Goal: Task Accomplishment & Management: Use online tool/utility

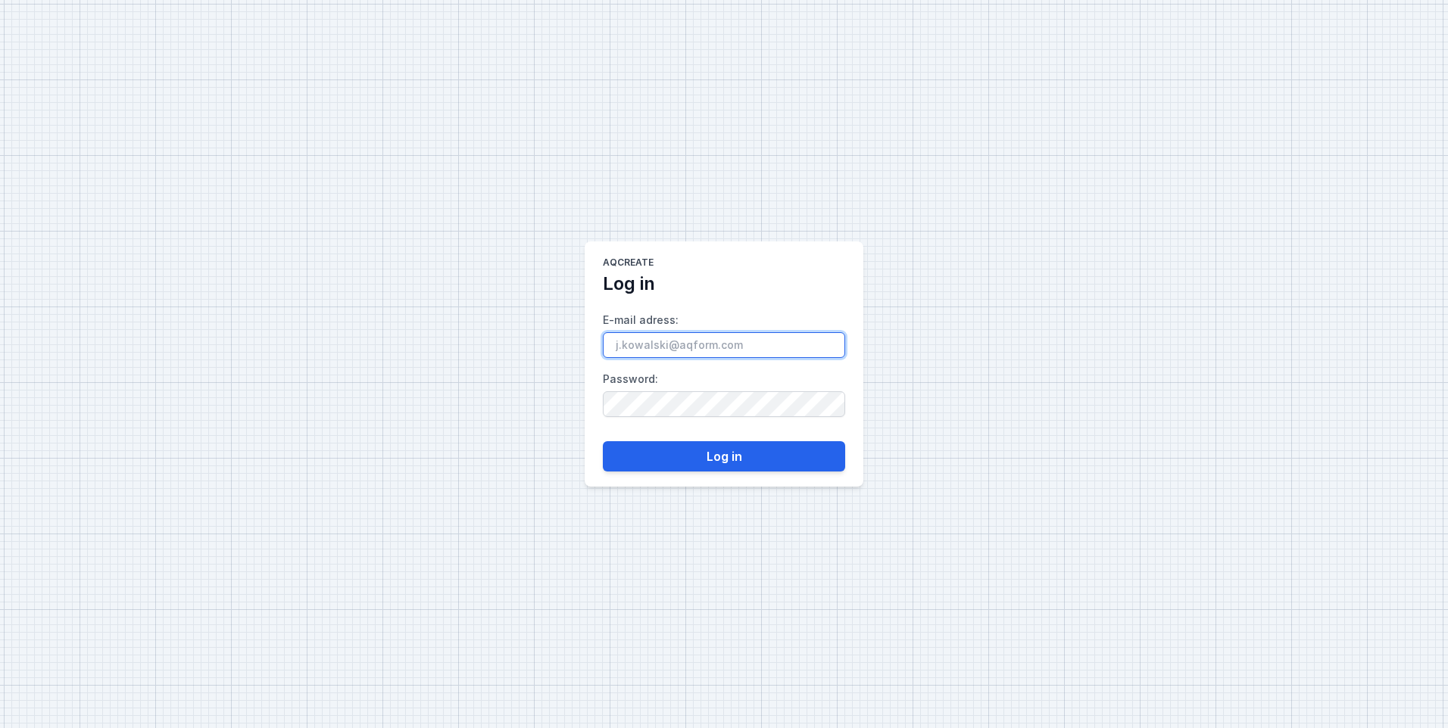
click at [688, 348] on input "E-mail adress :" at bounding box center [724, 345] width 242 height 26
type input "[EMAIL_ADDRESS][DOMAIN_NAME]"
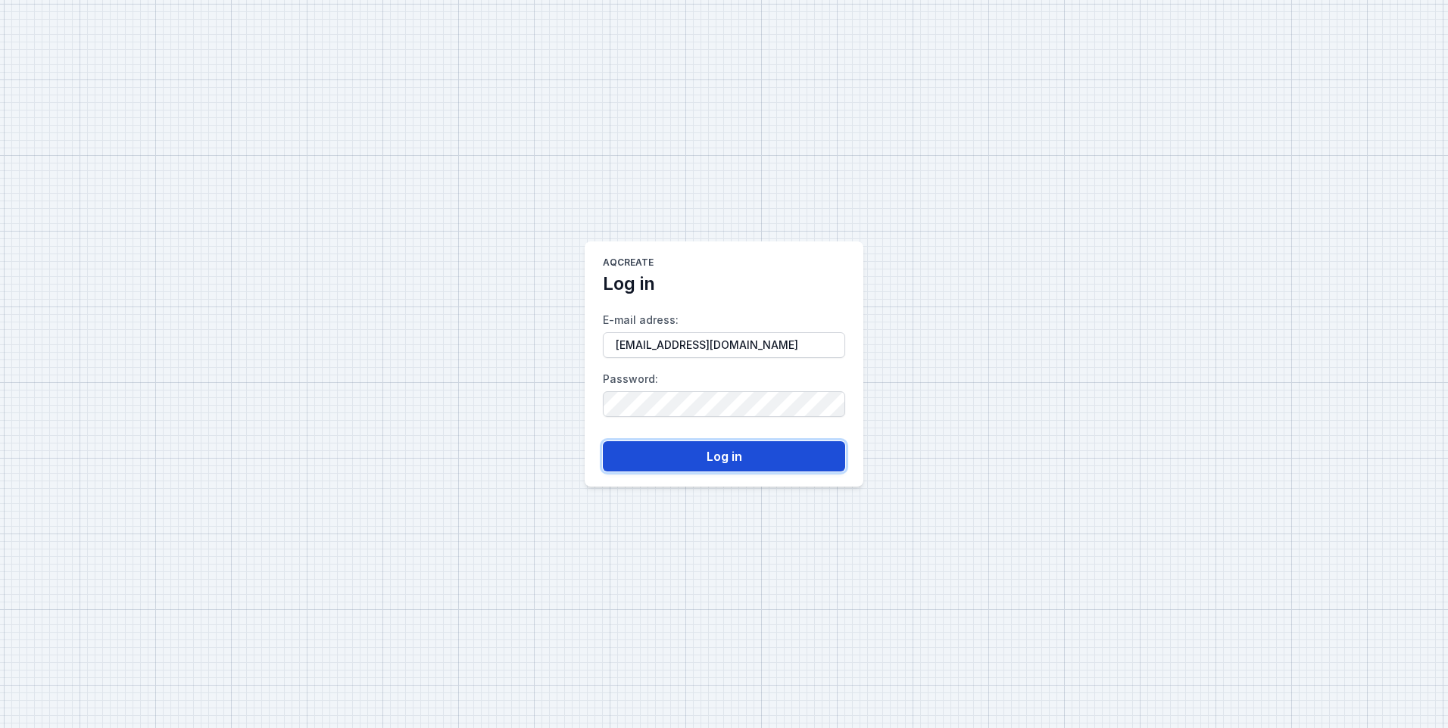
click at [731, 456] on button "Log in" at bounding box center [724, 456] width 242 height 30
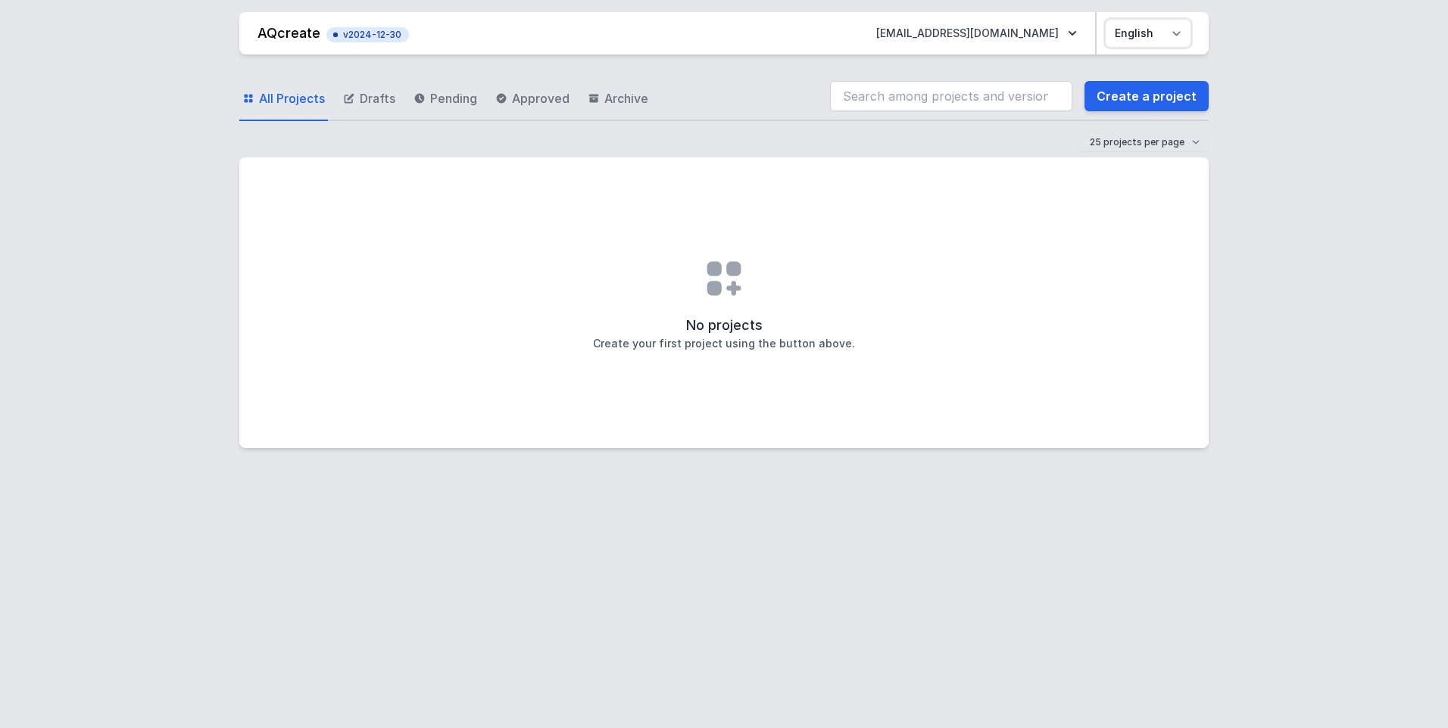
click at [1180, 27] on select "Polski English" at bounding box center [1147, 33] width 85 height 27
click at [1105, 20] on select "Polski English" at bounding box center [1147, 33] width 85 height 27
click at [1151, 94] on link "Create a project" at bounding box center [1146, 96] width 124 height 30
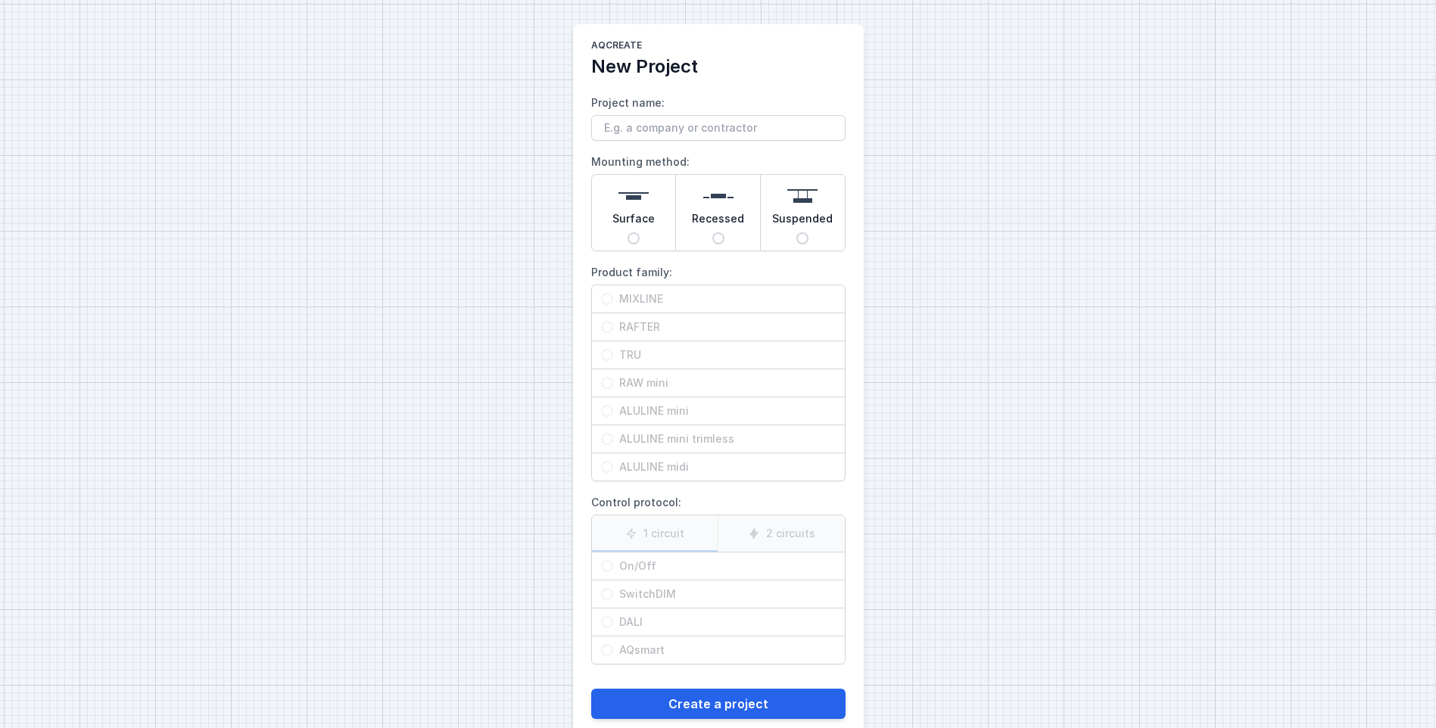
click at [620, 134] on input "Project name:" at bounding box center [718, 128] width 254 height 26
type input "test"
click at [633, 228] on span "Surface" at bounding box center [633, 221] width 42 height 21
click at [633, 232] on input "Surface" at bounding box center [634, 238] width 12 height 12
radio input "true"
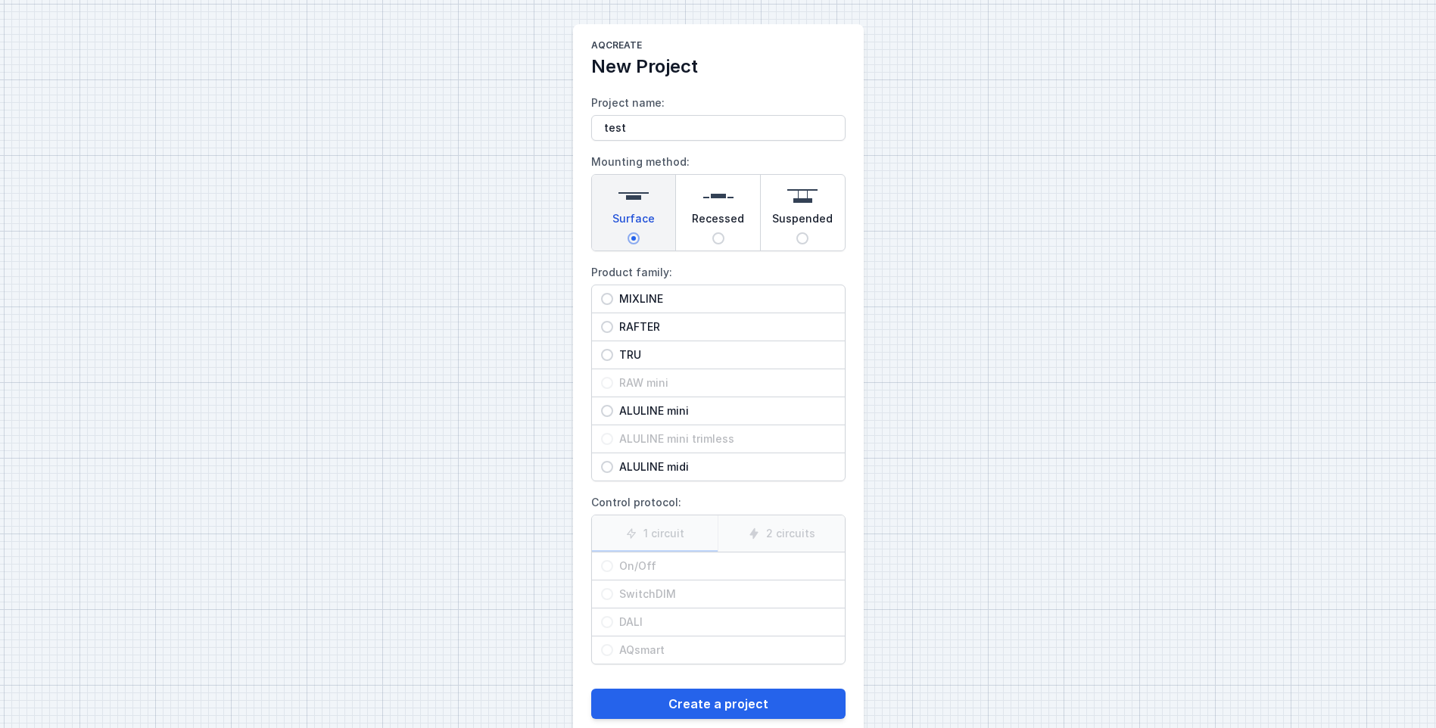
click at [612, 296] on input "MIXLINE" at bounding box center [607, 299] width 12 height 12
radio input "true"
click at [609, 622] on input "DALI" at bounding box center [607, 622] width 12 height 12
radio input "true"
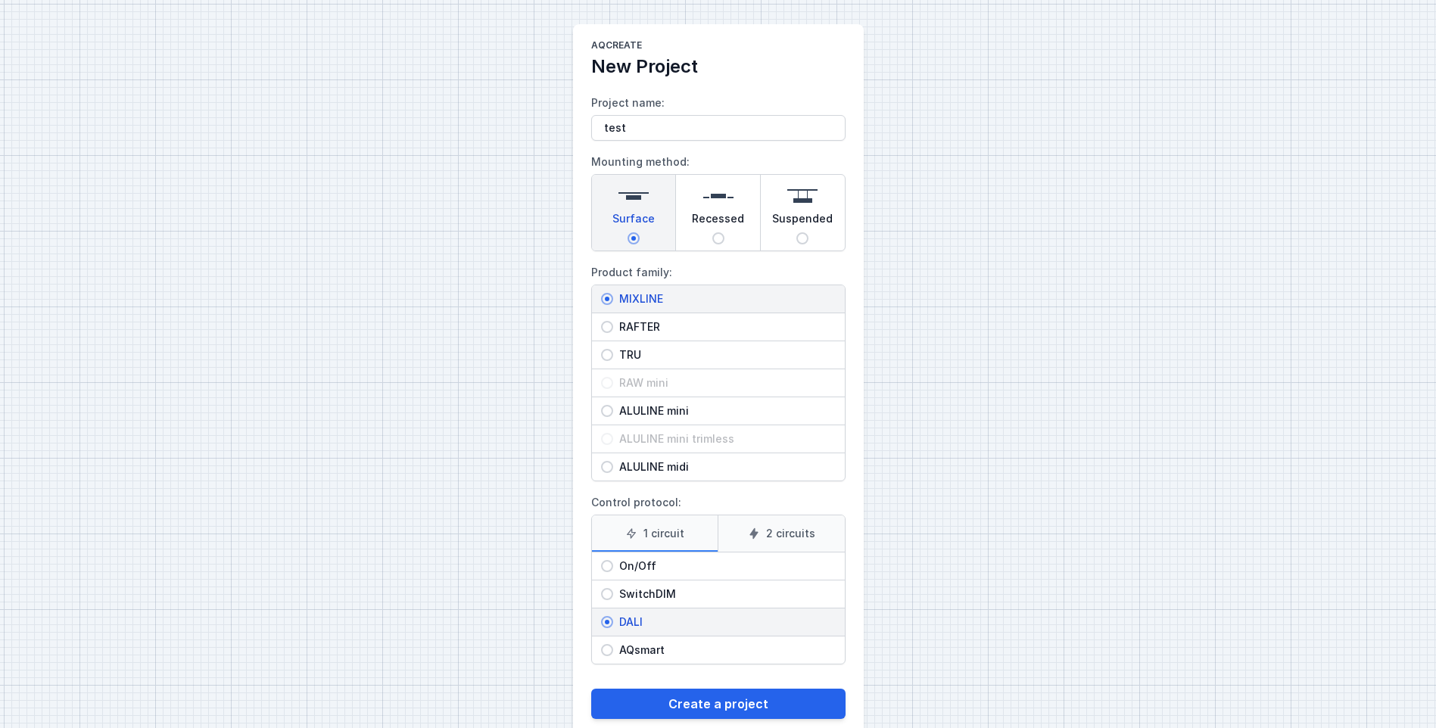
click at [781, 528] on label "2 circuits" at bounding box center [781, 534] width 127 height 36
click at [0, 0] on input "2 circuits" at bounding box center [0, 0] width 0 height 0
click at [718, 700] on button "Create a project" at bounding box center [718, 704] width 254 height 30
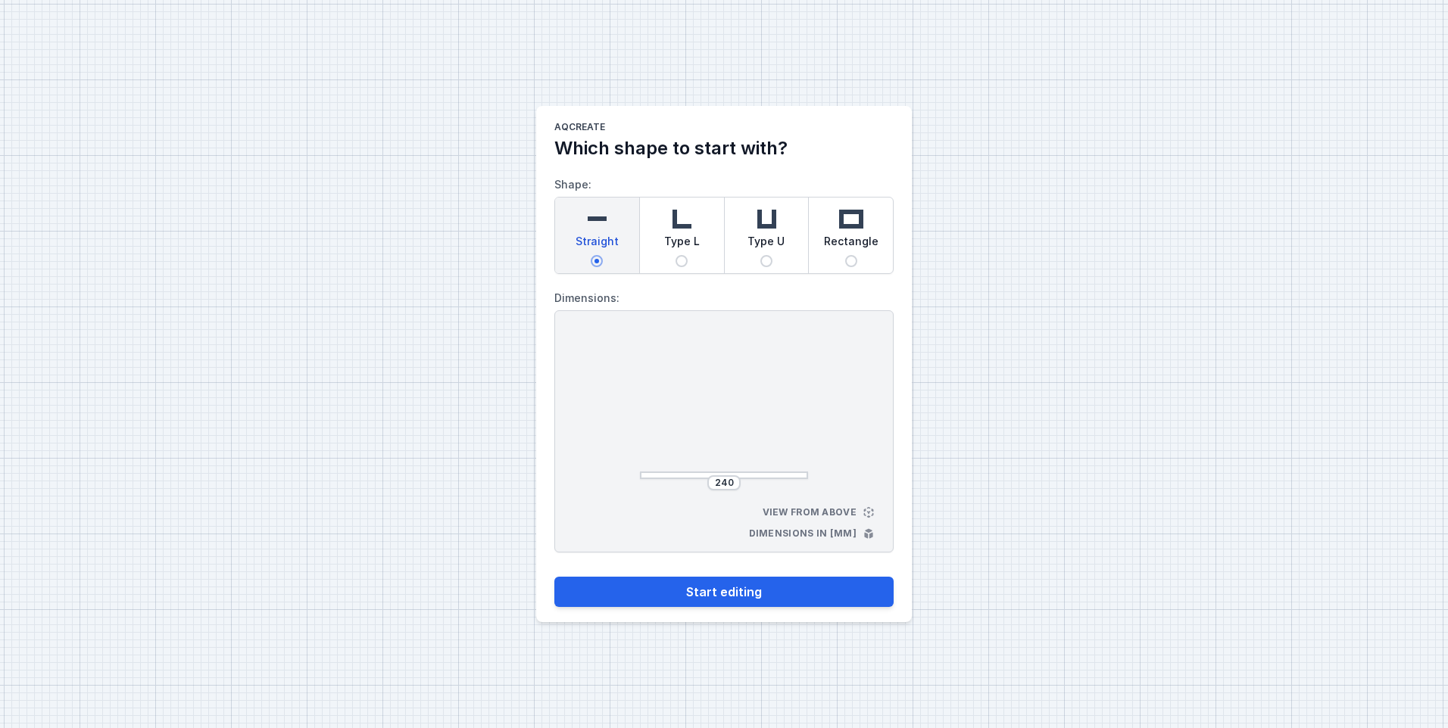
click at [678, 226] on img at bounding box center [681, 219] width 30 height 30
click at [678, 255] on input "Type L" at bounding box center [681, 261] width 12 height 12
radio input "true"
click at [660, 404] on input "252" at bounding box center [660, 407] width 24 height 12
type input "336"
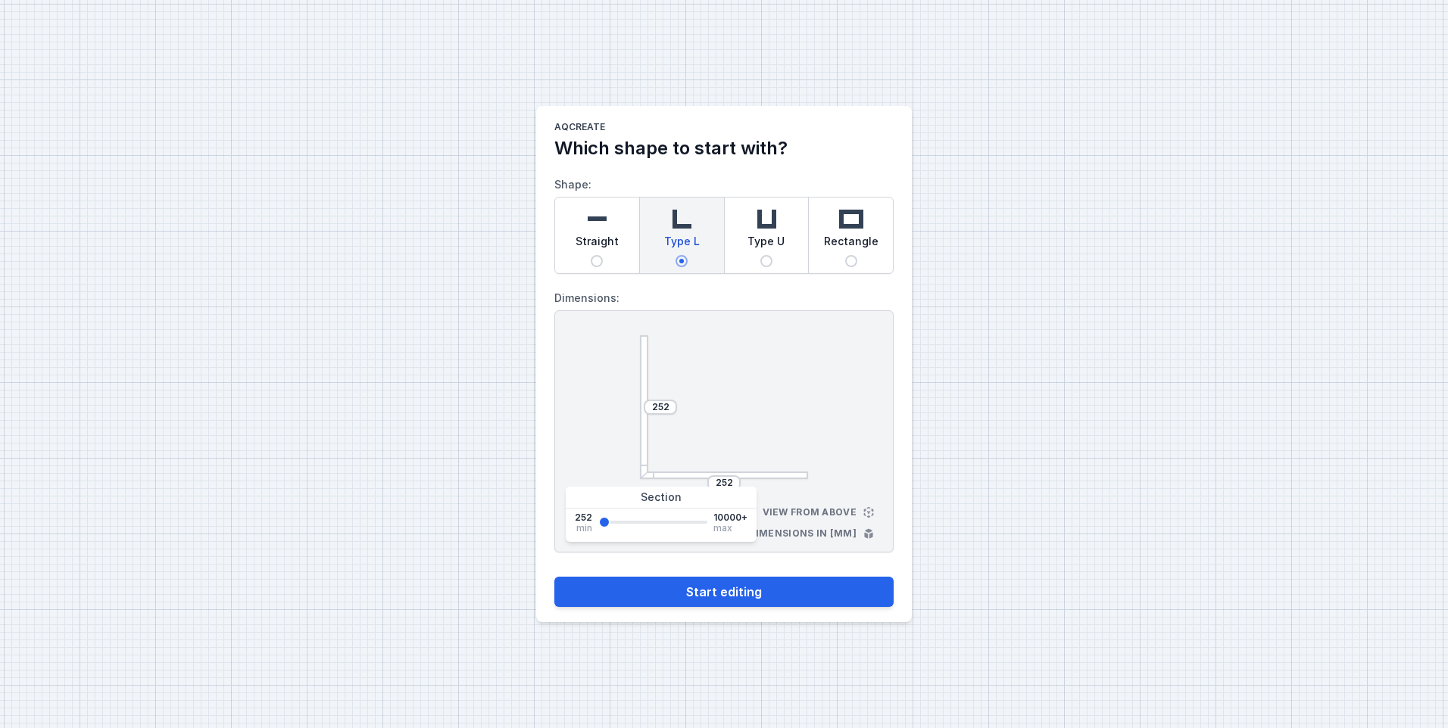
type input "336"
type input "413"
type input "641"
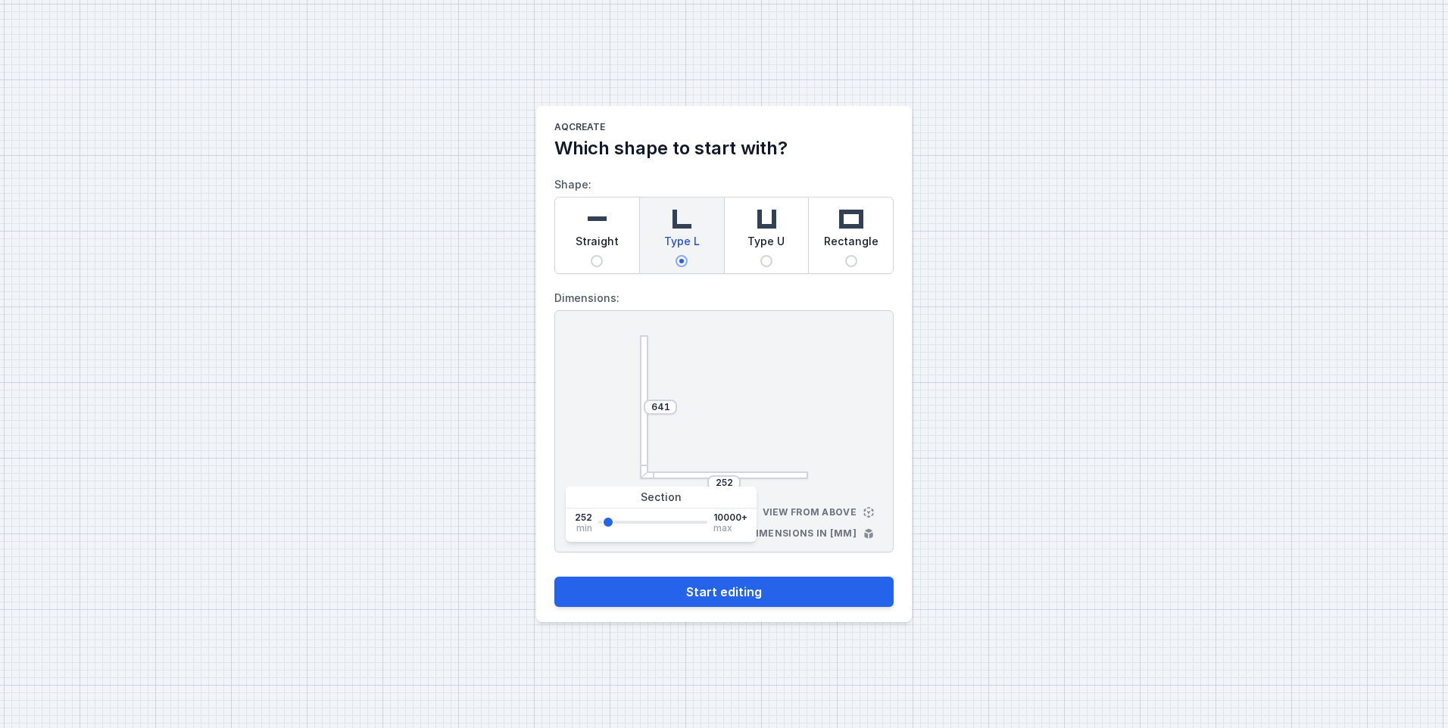
type input "870"
type input "1022"
type input "1098"
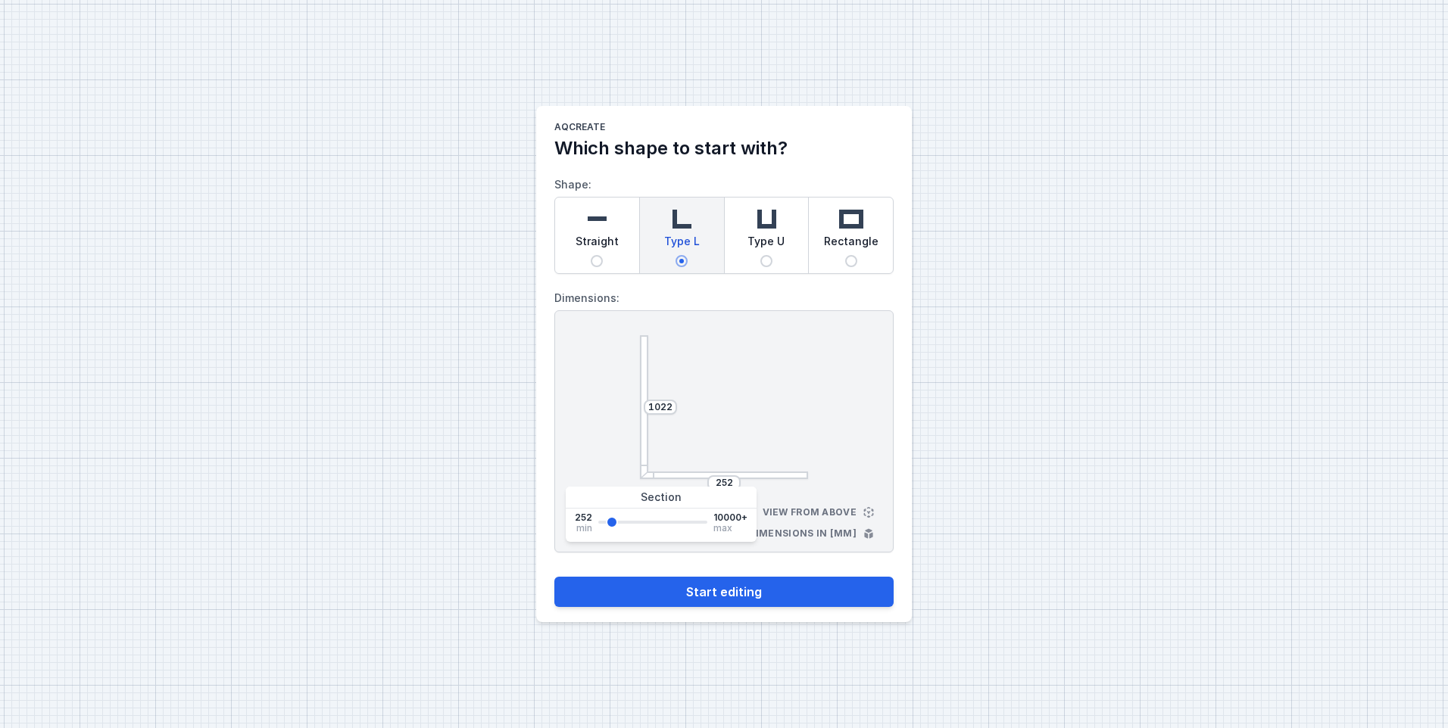
type input "1098"
type input "1250"
type input "1327"
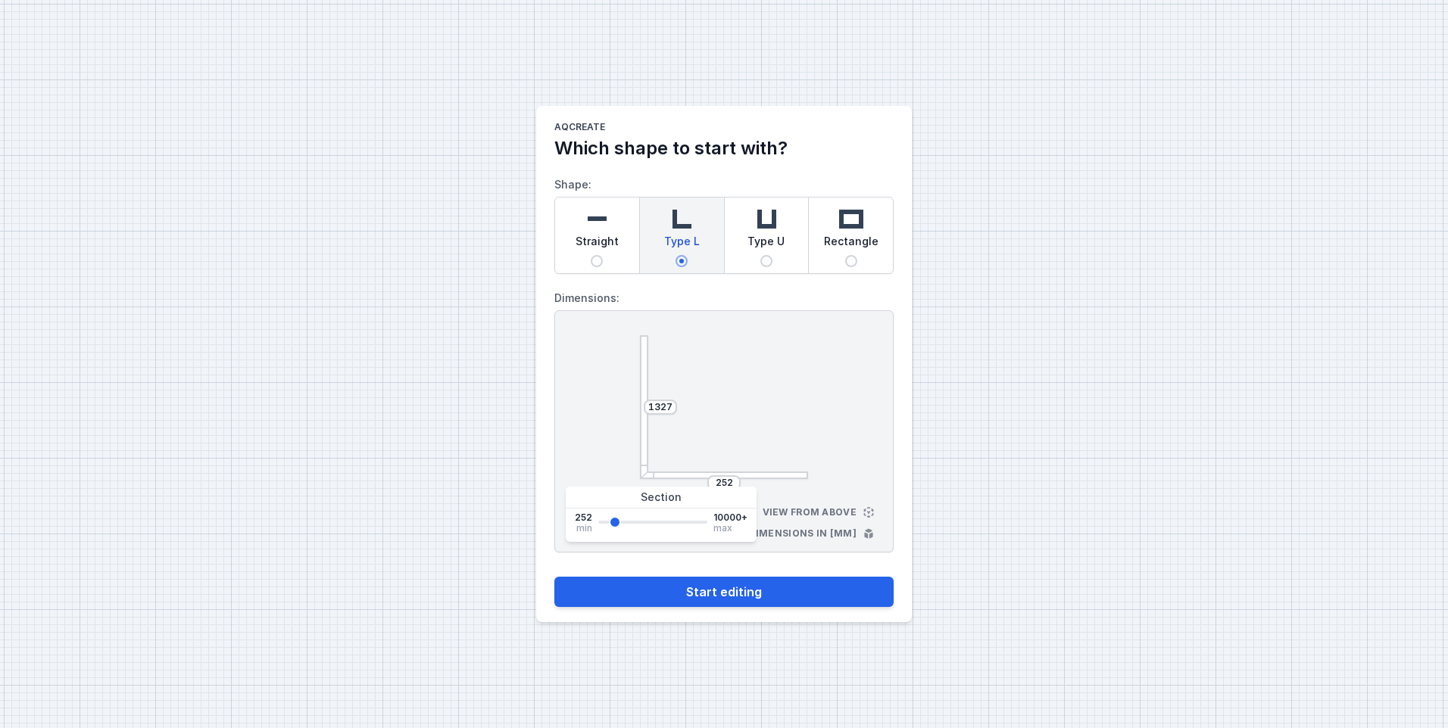
type input "1403"
type input "1479"
type input "1555"
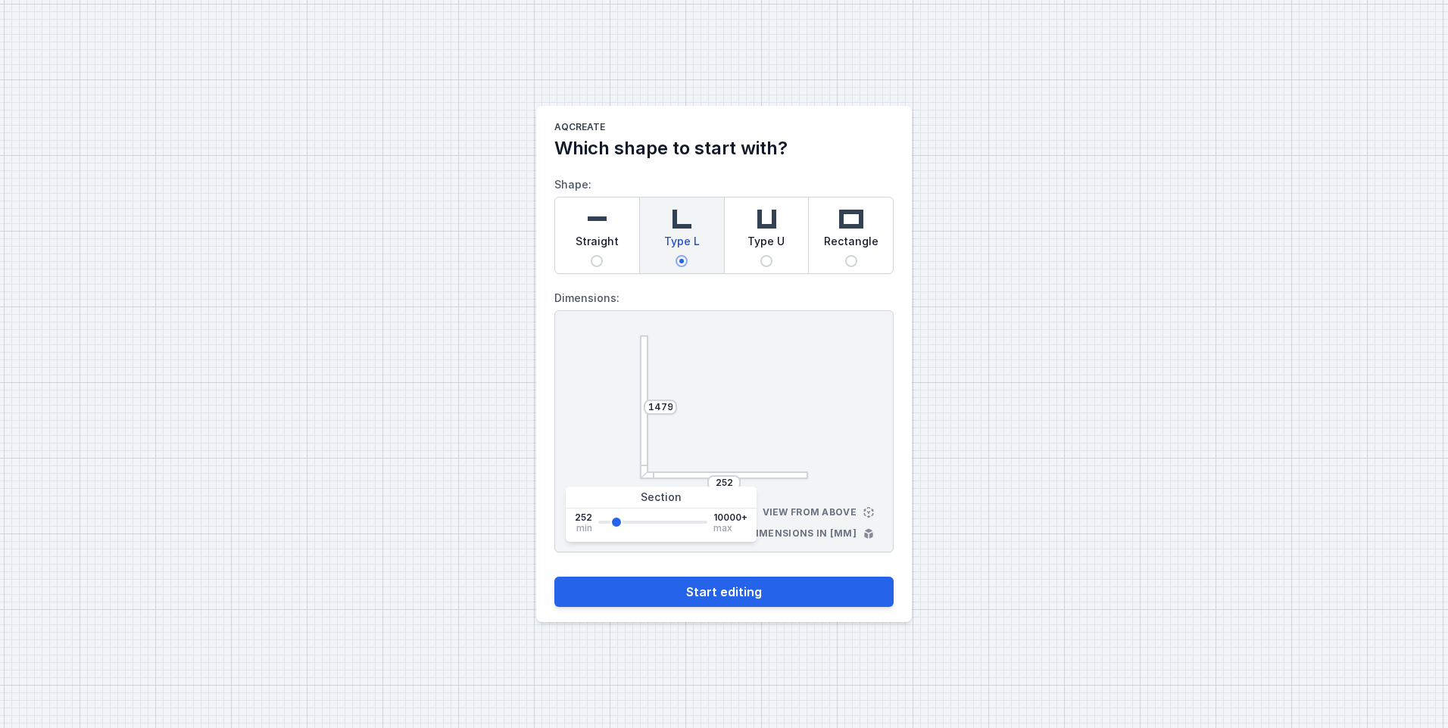
type input "1555"
type input "1631"
type input "1783"
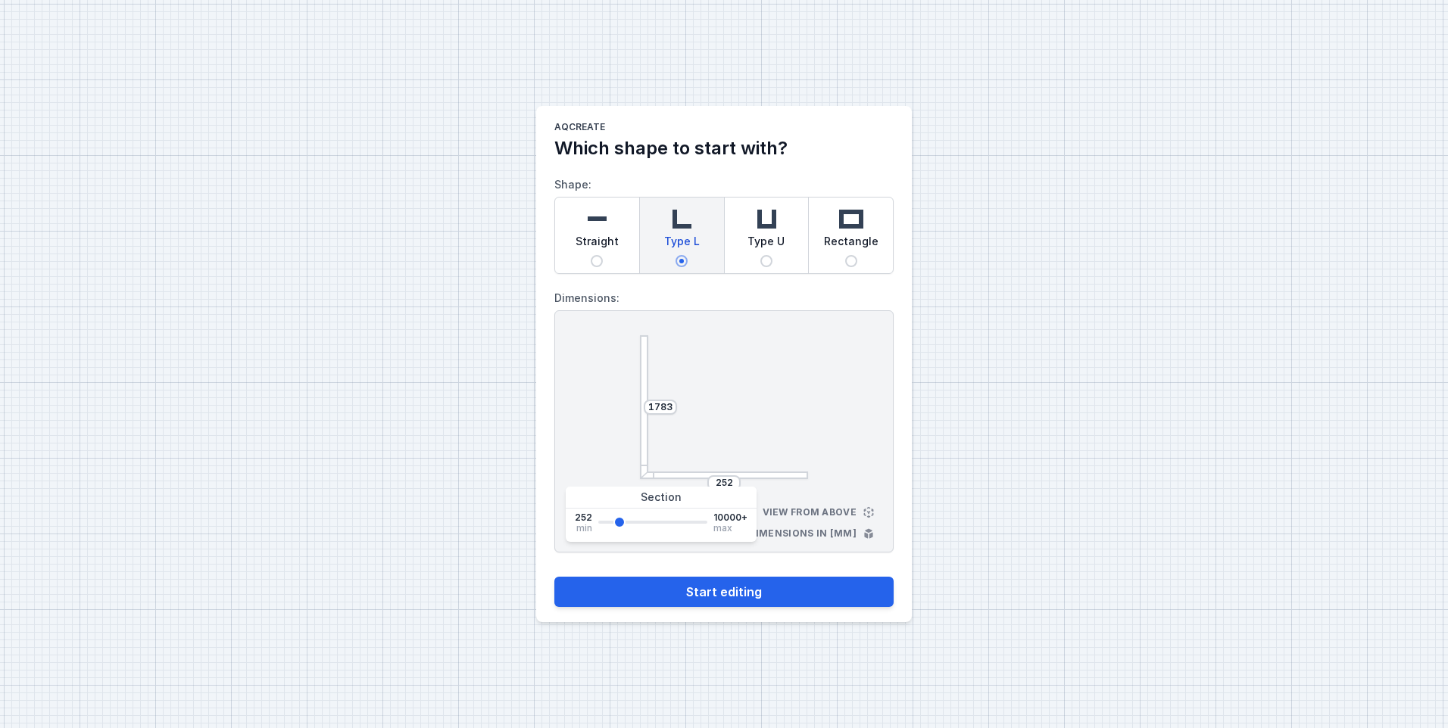
type input "1860"
type input "2012"
type input "2164"
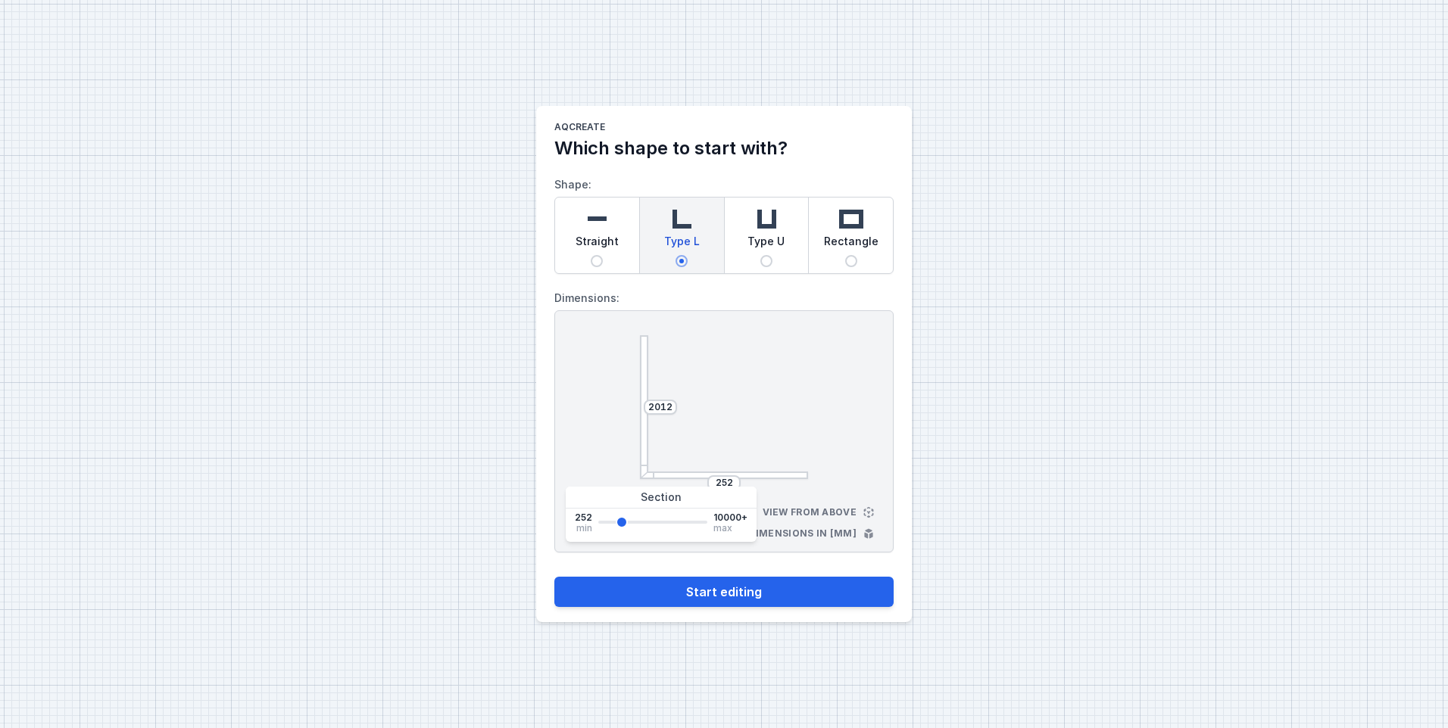
type input "2164"
type input "2545"
type input "2697"
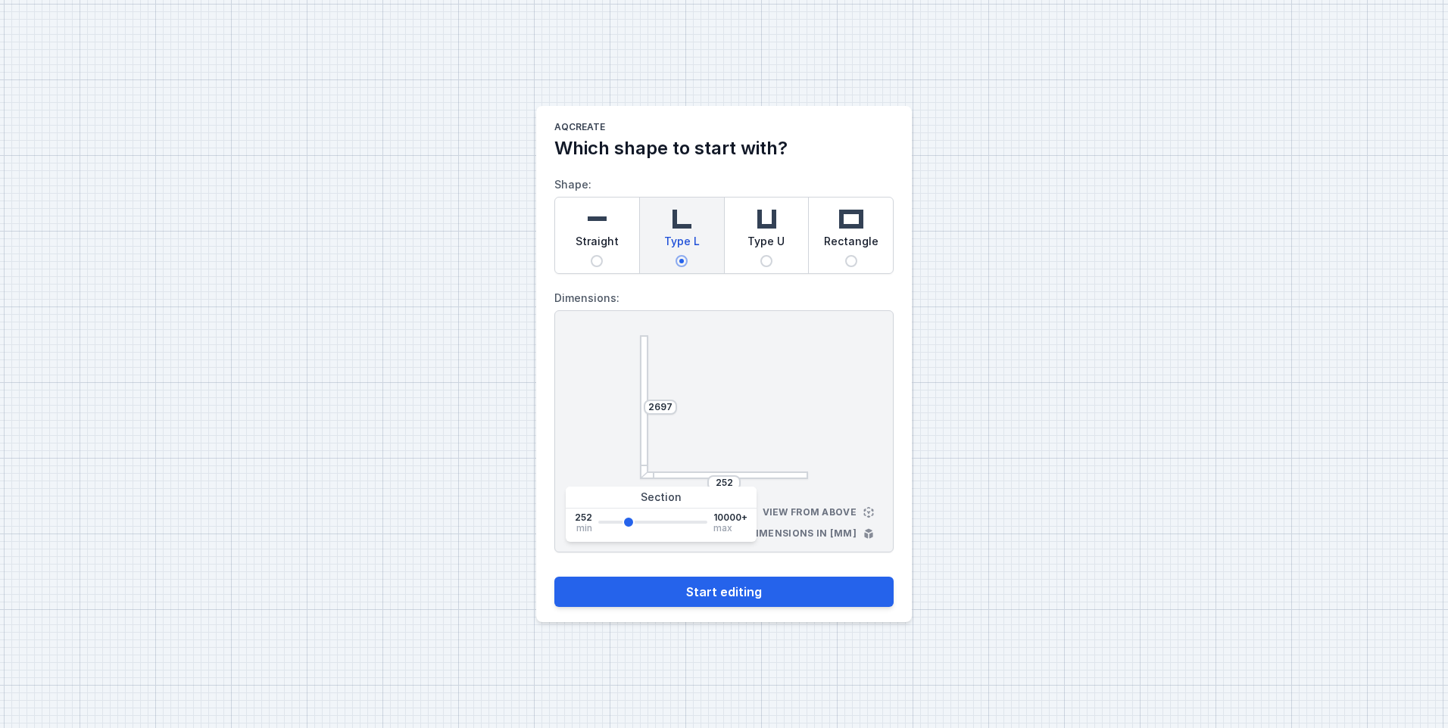
type input "2773"
type input "2697"
type input "2621"
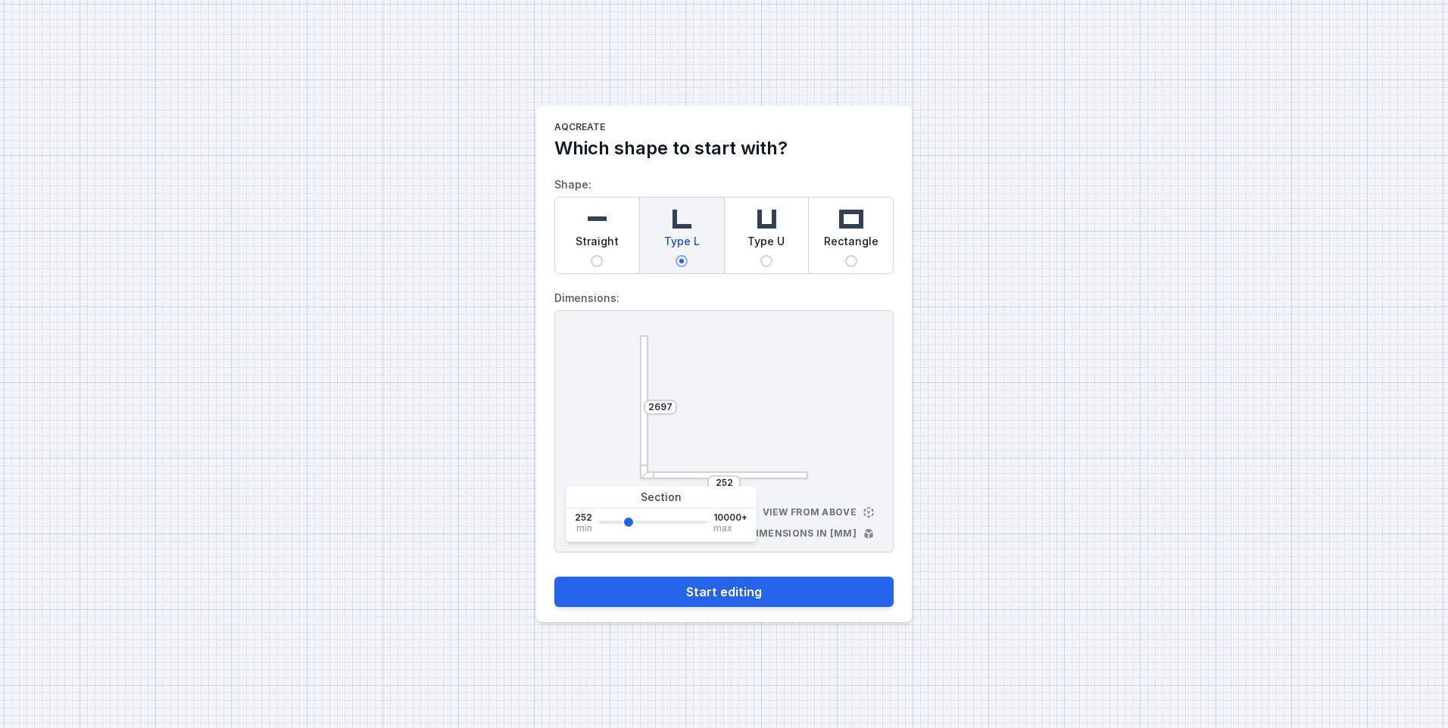
type input "2621"
type input "2545"
type input "2469"
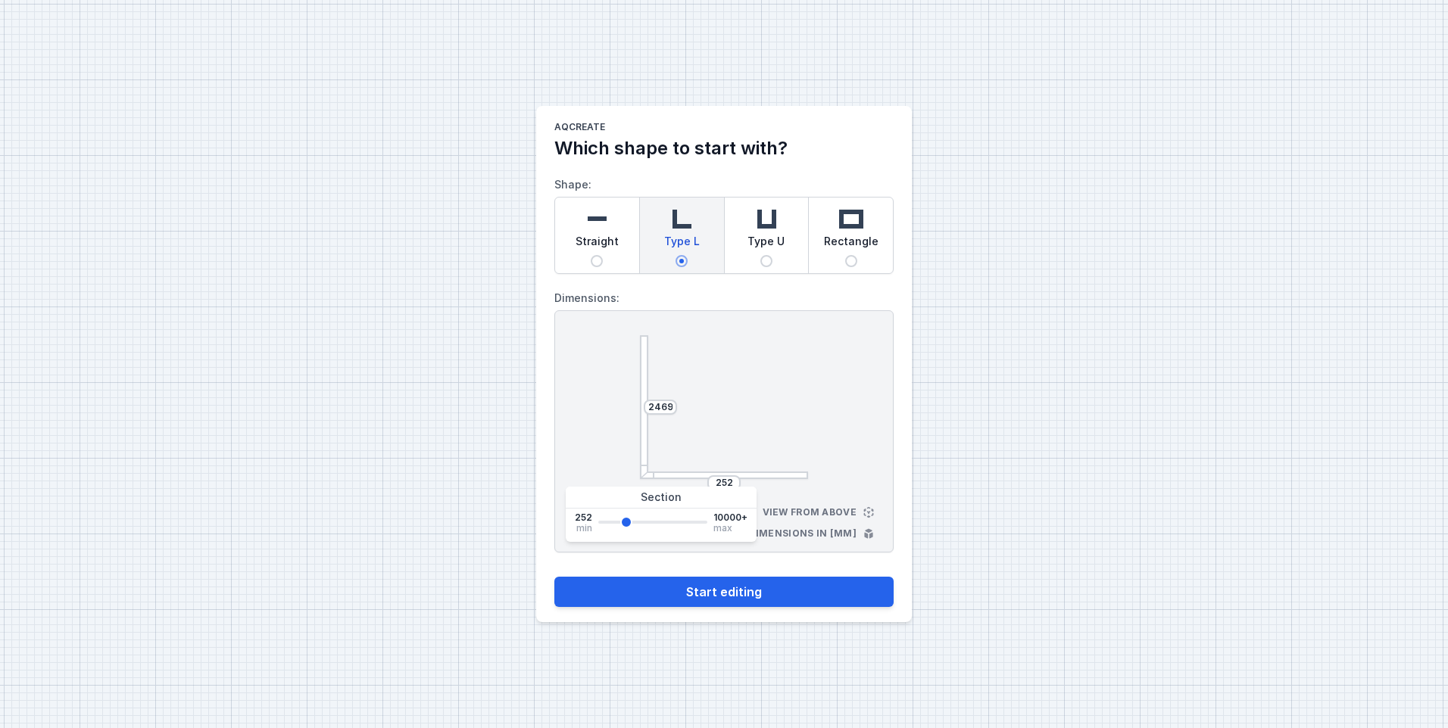
type input "2393"
type input "2469"
type input "2545"
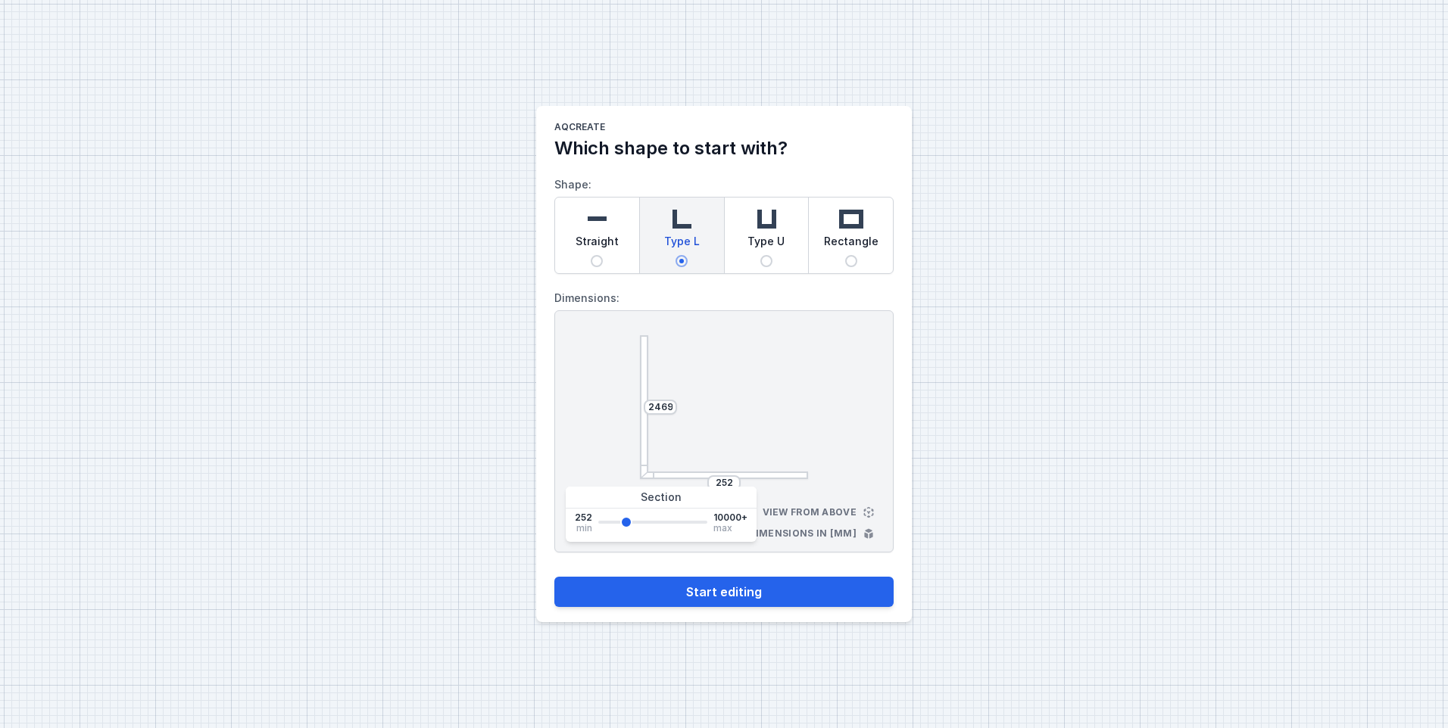
type input "2545"
type input "2621"
type input "2697"
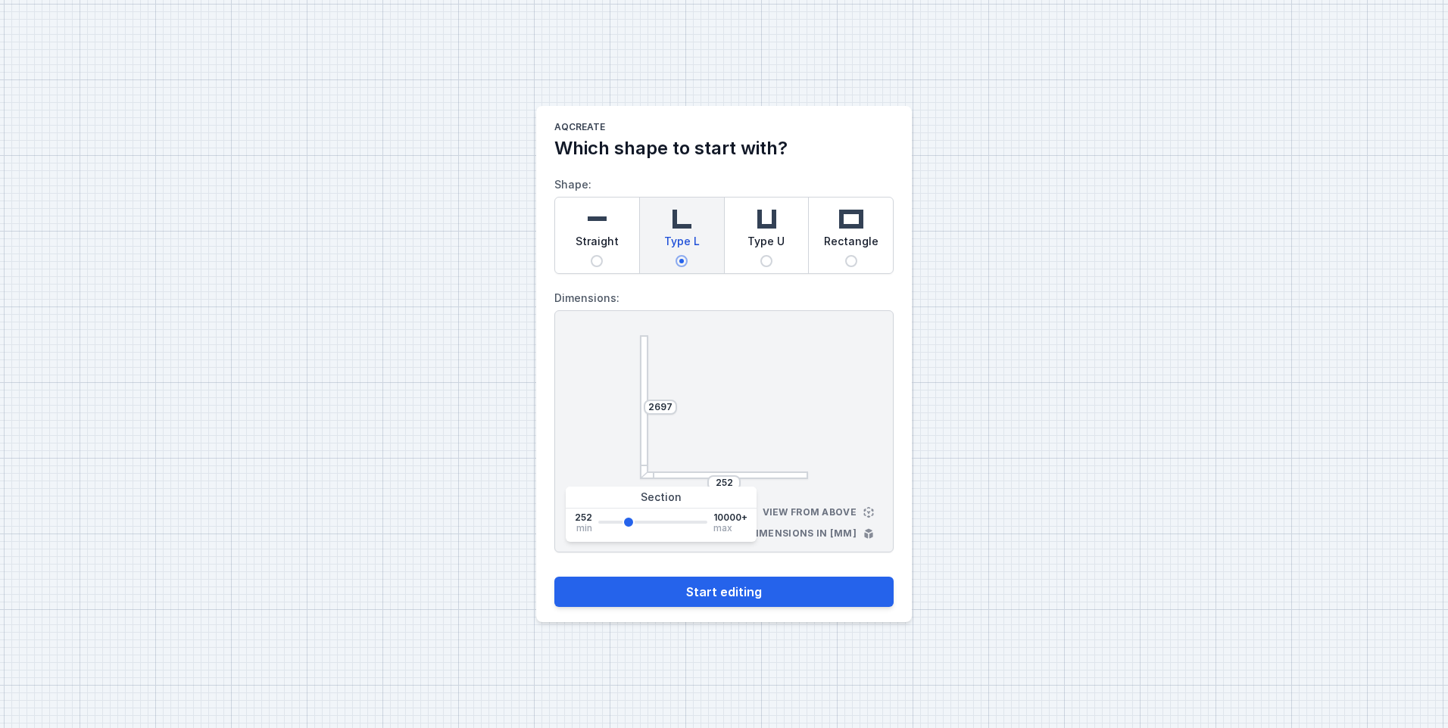
type input "2773"
type input "2850"
drag, startPoint x: 603, startPoint y: 519, endPoint x: 629, endPoint y: 520, distance: 25.8
type input "2850"
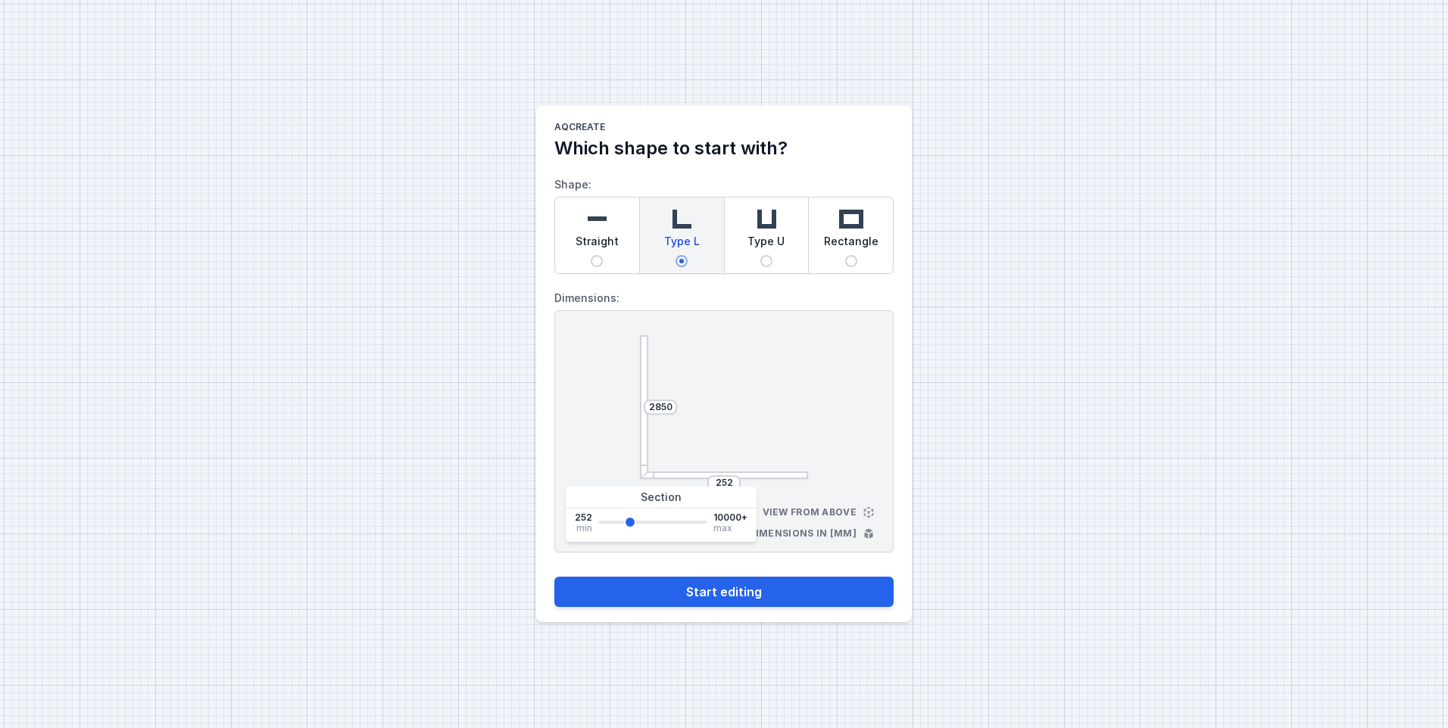
click at [629, 521] on input "range" at bounding box center [652, 522] width 109 height 3
click at [725, 479] on input "252" at bounding box center [724, 483] width 24 height 12
type input "419"
type input "952"
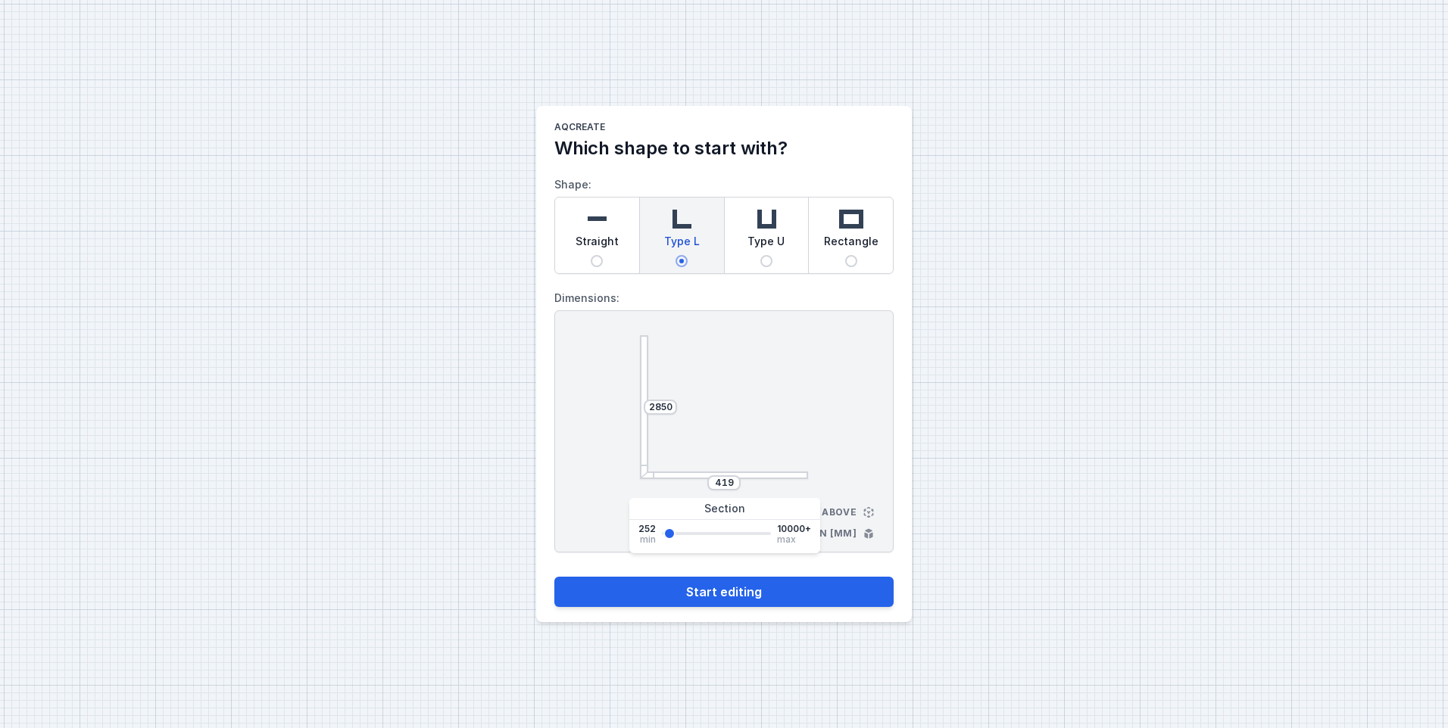
type input "952"
type input "1637"
type input "1789"
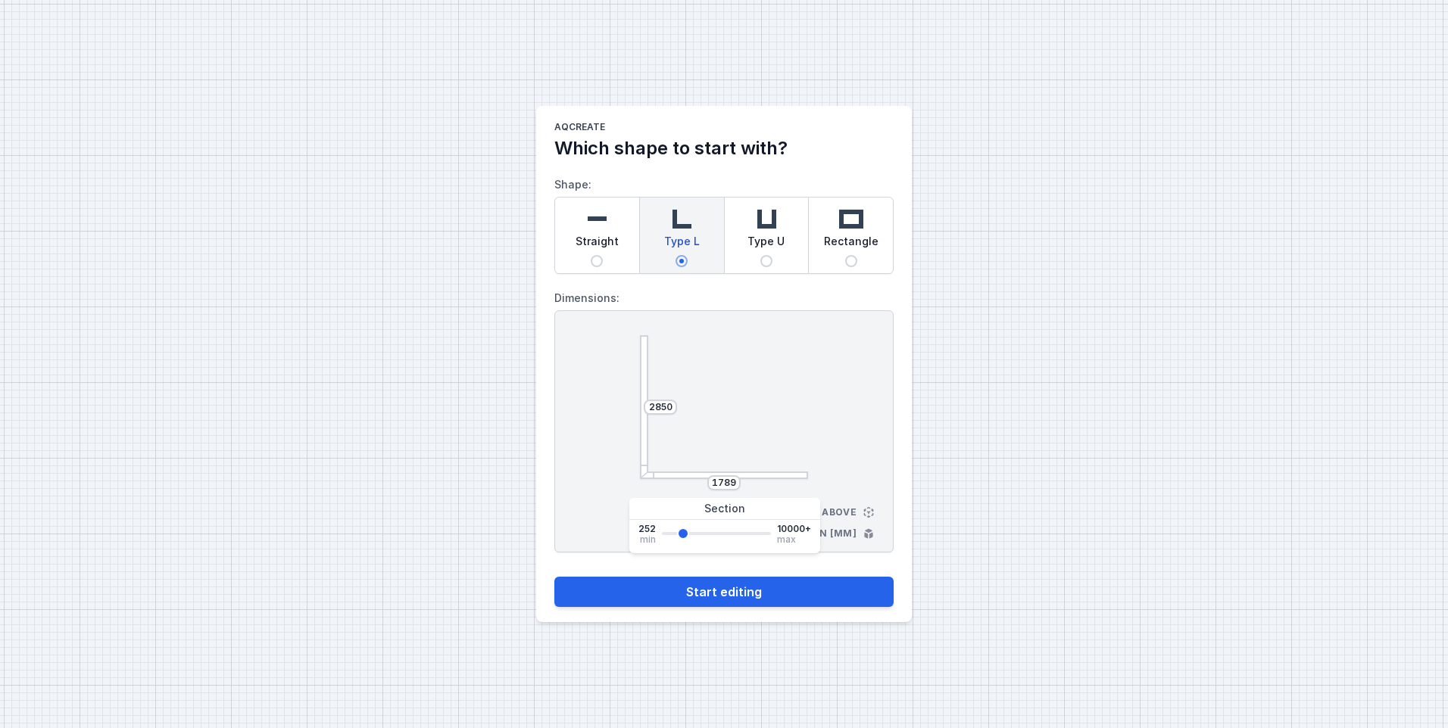
type input "1942"
type input "2094"
type input "2779"
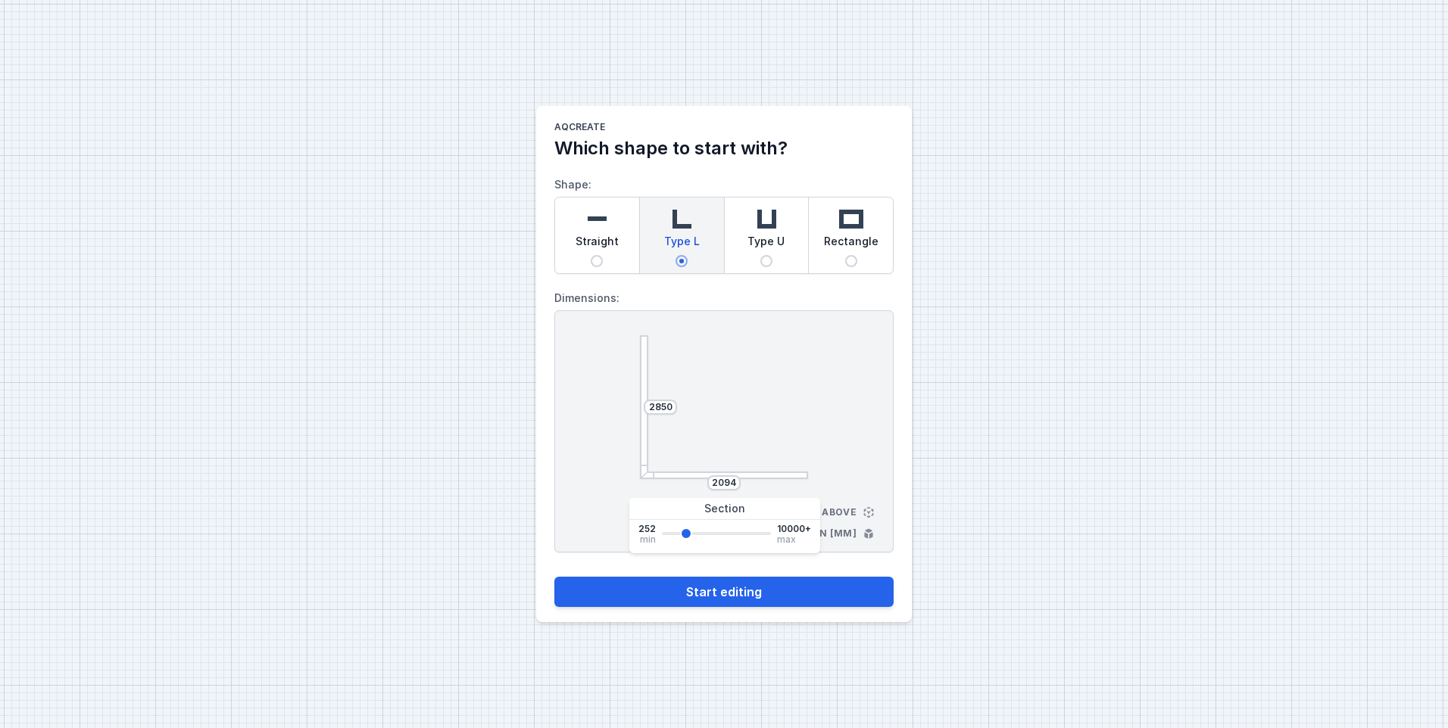
type input "2779"
type input "3236"
type input "3313"
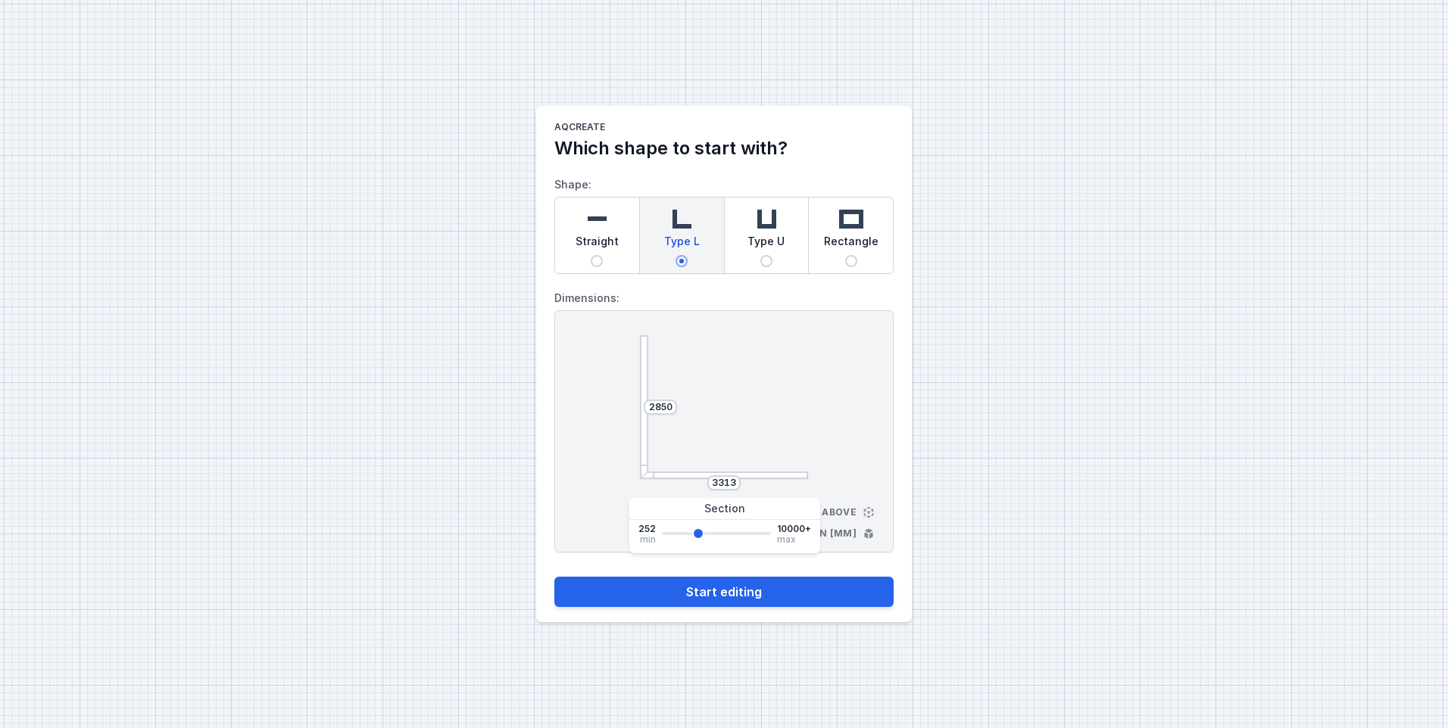
type input "3389"
type input "3465"
type input "3541"
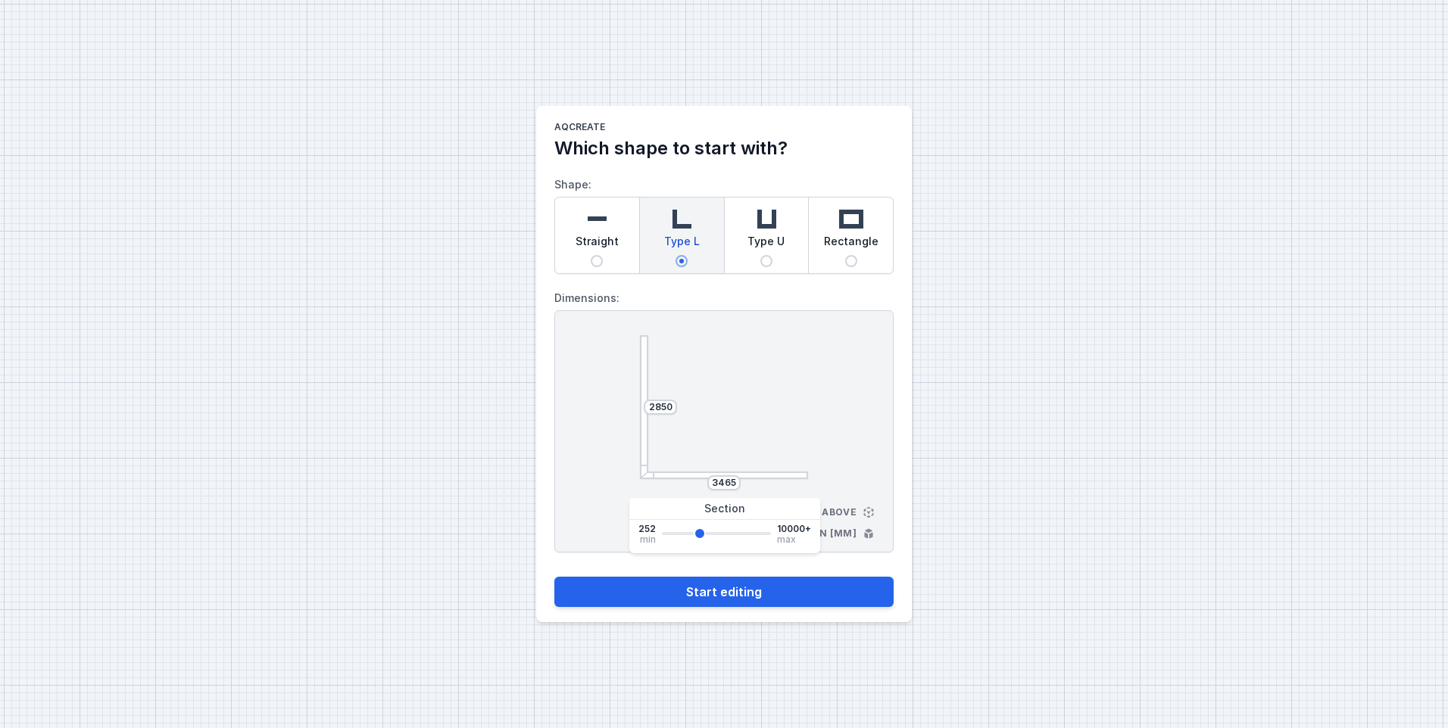
type input "3541"
type input "3617"
type input "3769"
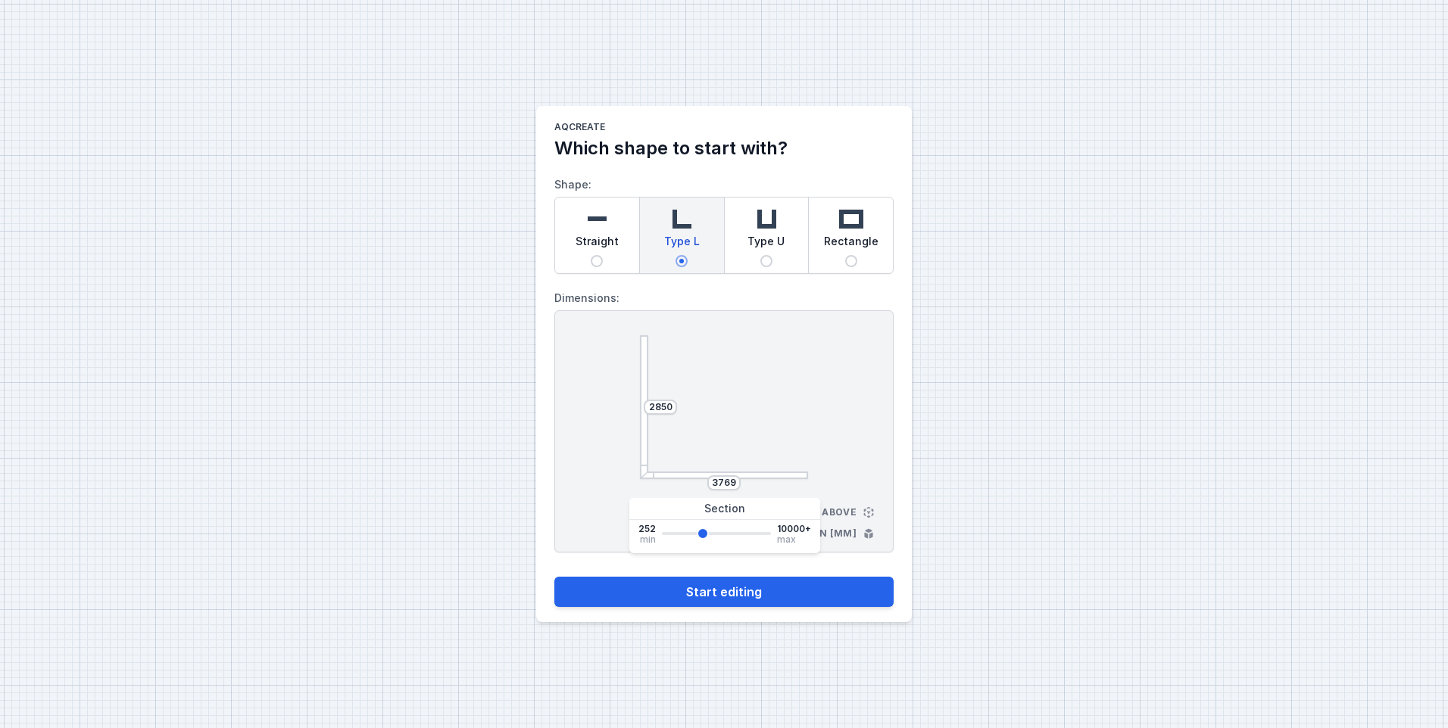
type input "3922"
type input "4150"
type input "4224"
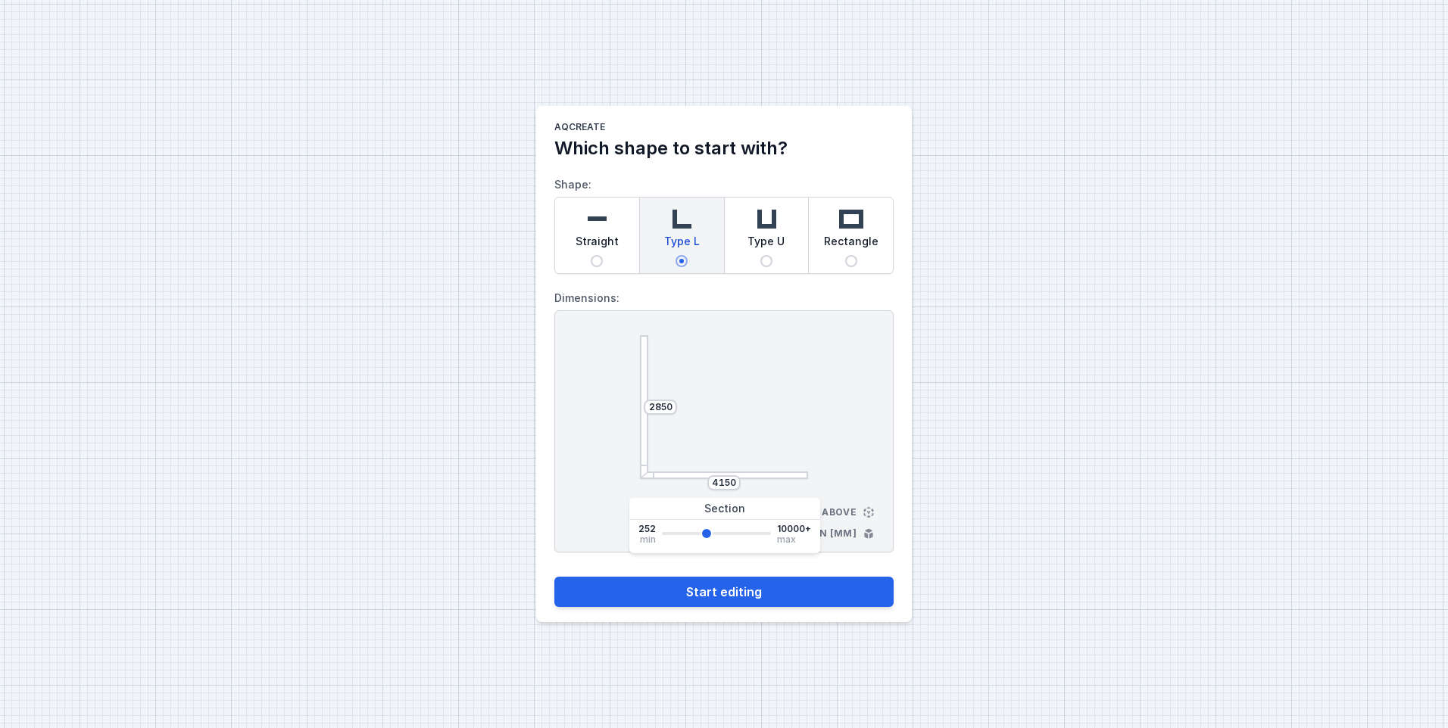
type input "4224"
type input "4379"
type input "4455"
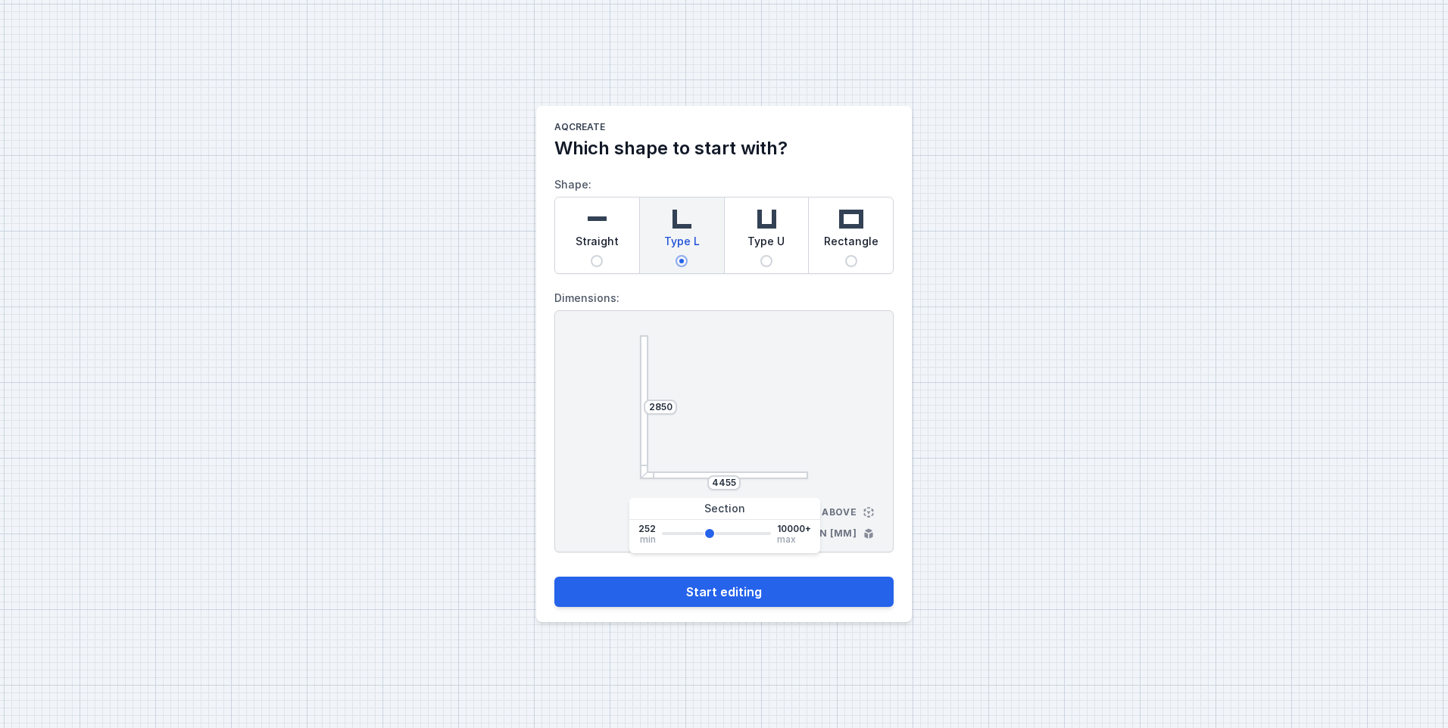
type input "4531"
type input "4607"
type input "4683"
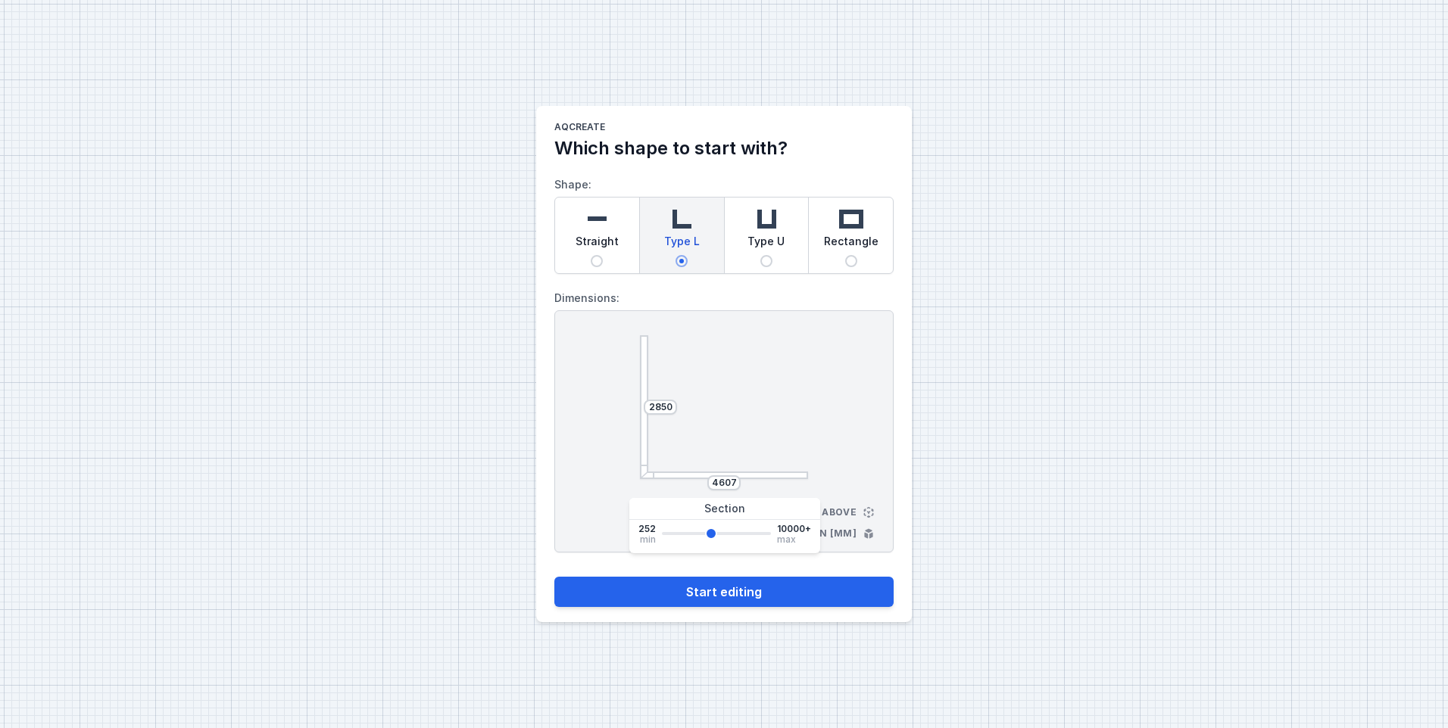
type input "4683"
type input "4759"
drag, startPoint x: 666, startPoint y: 531, endPoint x: 712, endPoint y: 525, distance: 45.8
type input "4759"
click at [712, 532] on input "range" at bounding box center [716, 533] width 109 height 3
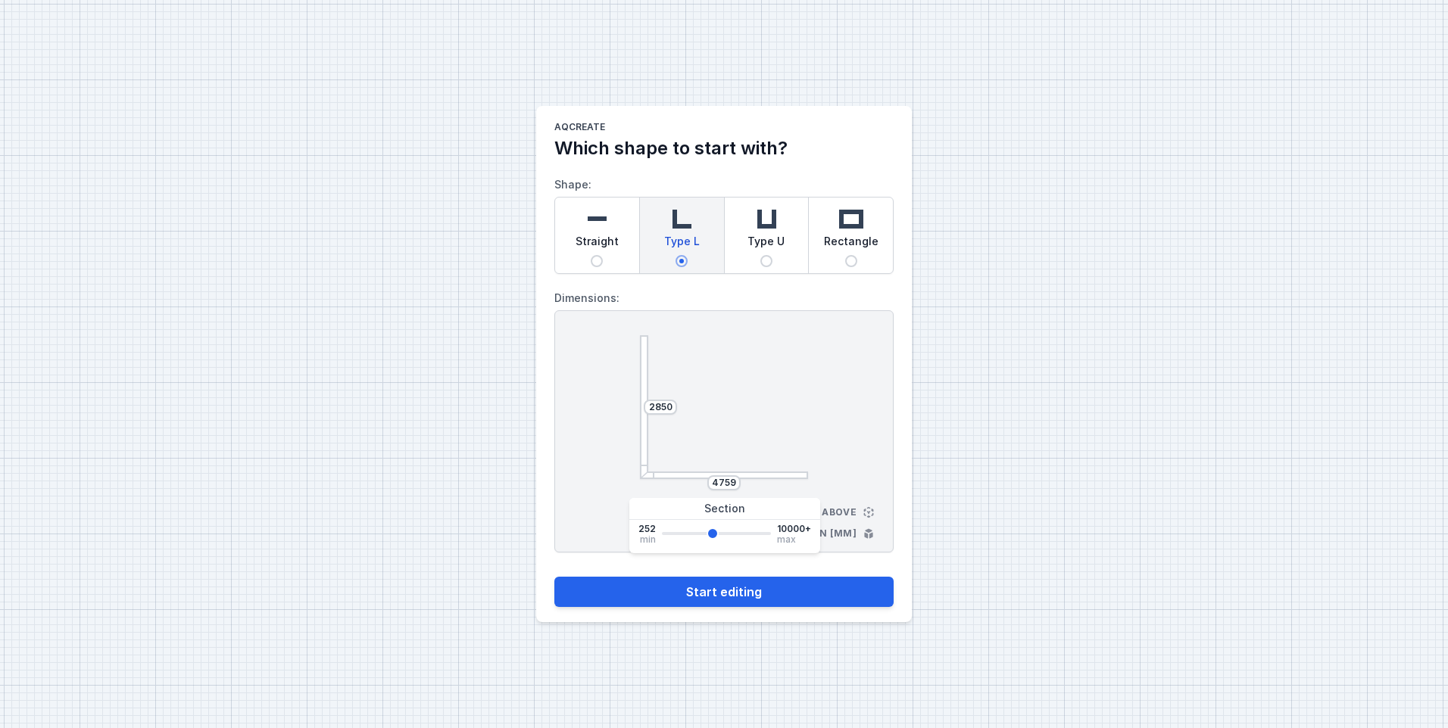
click at [845, 439] on div "2850 4759 View from above Dimensions in [mm]" at bounding box center [723, 431] width 339 height 242
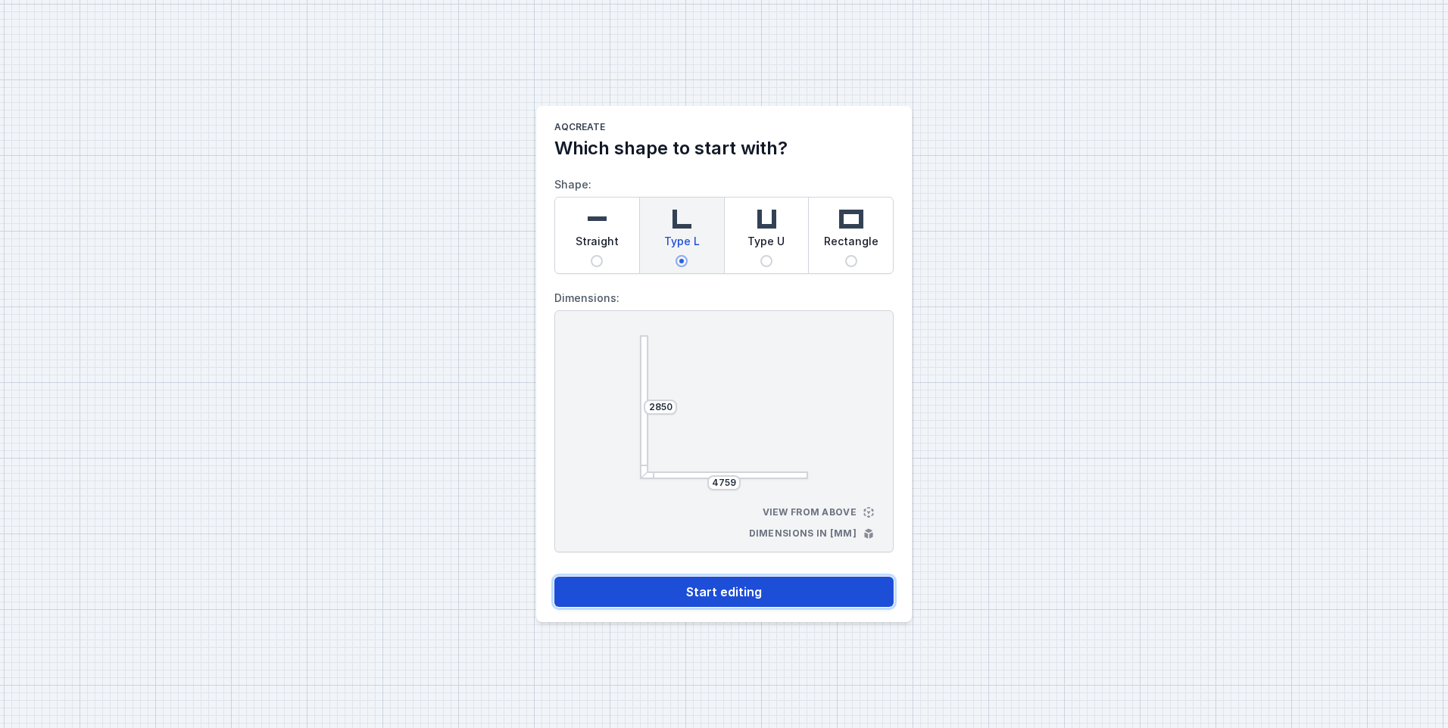
click at [732, 594] on button "Start editing" at bounding box center [723, 592] width 339 height 30
select select "4"
select select "true"
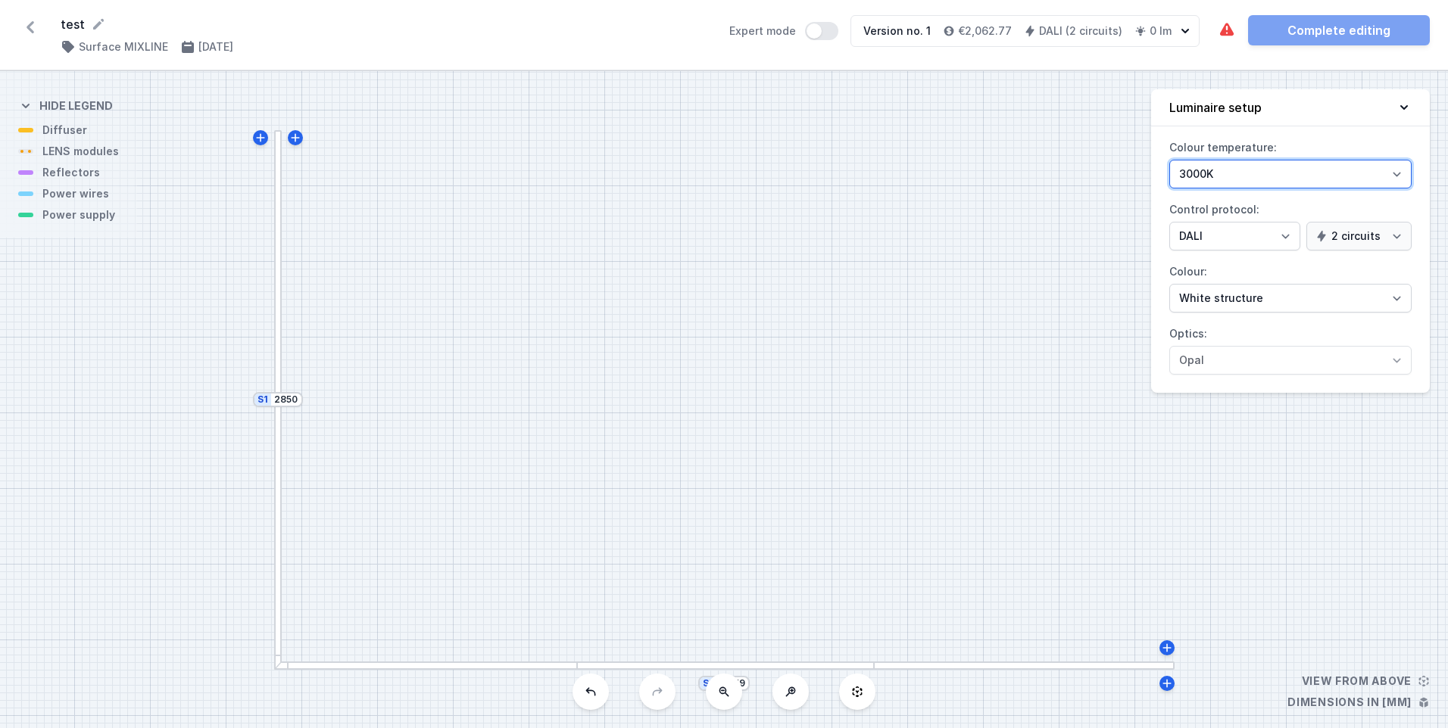
drag, startPoint x: 1396, startPoint y: 170, endPoint x: 1388, endPoint y: 173, distance: 8.9
click at [1396, 170] on select "3000K 4000K 2700K" at bounding box center [1290, 174] width 242 height 29
select select "2700"
click at [1169, 160] on select "3000K 4000K 2700K" at bounding box center [1290, 174] width 242 height 29
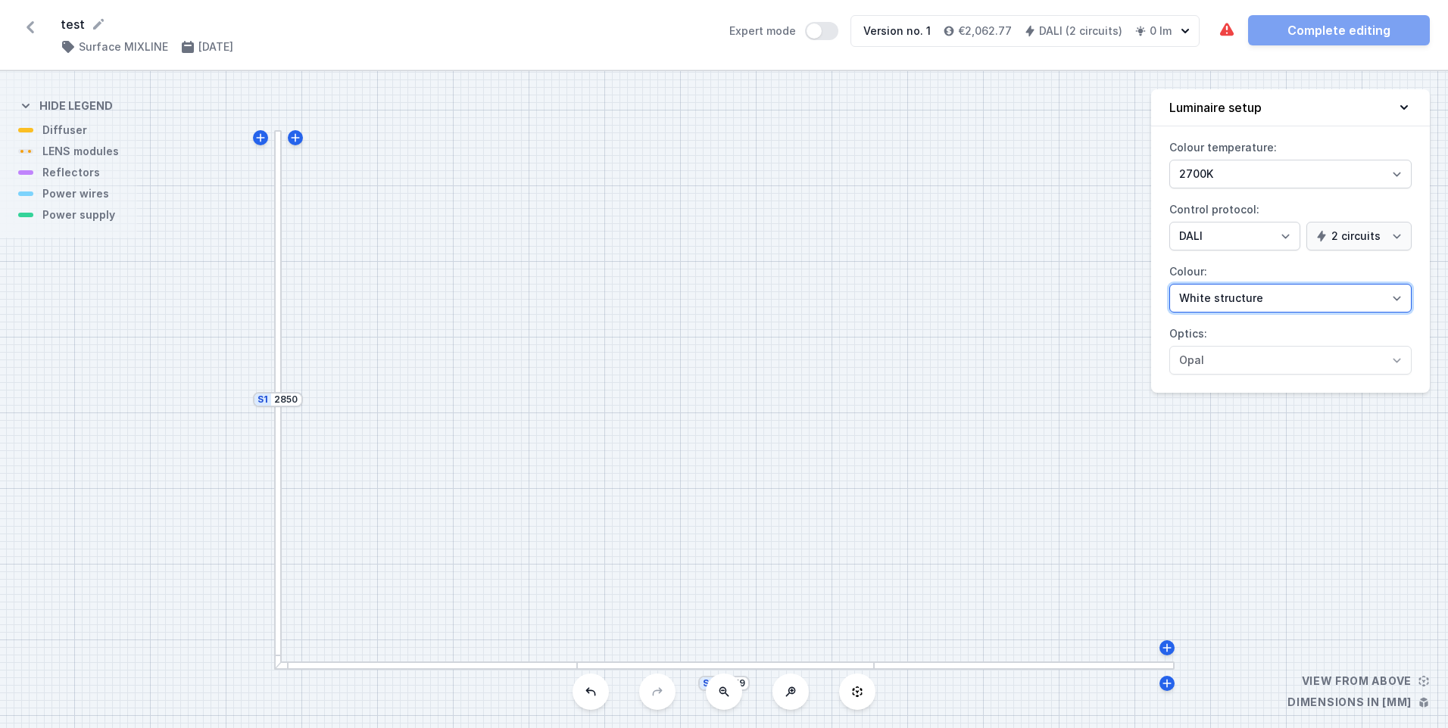
click at [1398, 298] on select "White structure Black structure Gold structure Copper Gray Another colour (from…" at bounding box center [1290, 298] width 242 height 29
select select "2"
click at [1169, 284] on select "White structure Black structure Gold structure Copper Gray Another colour (from…" at bounding box center [1290, 298] width 242 height 29
click at [76, 181] on div "S2 4759 S1 2850" at bounding box center [724, 399] width 1448 height 657
click at [81, 158] on div "S2 4759 S1 2850" at bounding box center [724, 399] width 1448 height 657
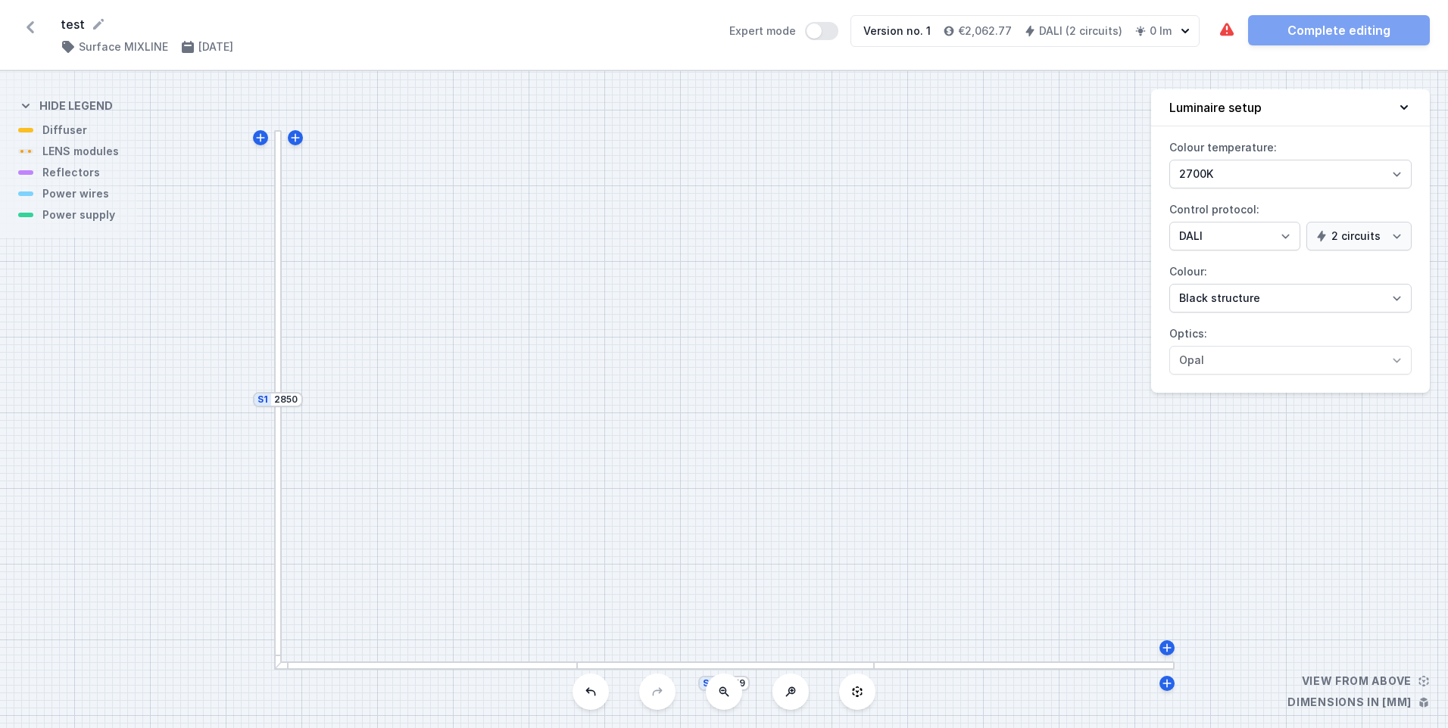
click at [852, 693] on icon at bounding box center [857, 692] width 12 height 12
drag, startPoint x: 828, startPoint y: 417, endPoint x: 824, endPoint y: 355, distance: 62.2
click at [824, 355] on div "S2 4759 S1 2850" at bounding box center [724, 399] width 1448 height 657
click at [24, 108] on icon at bounding box center [25, 105] width 15 height 15
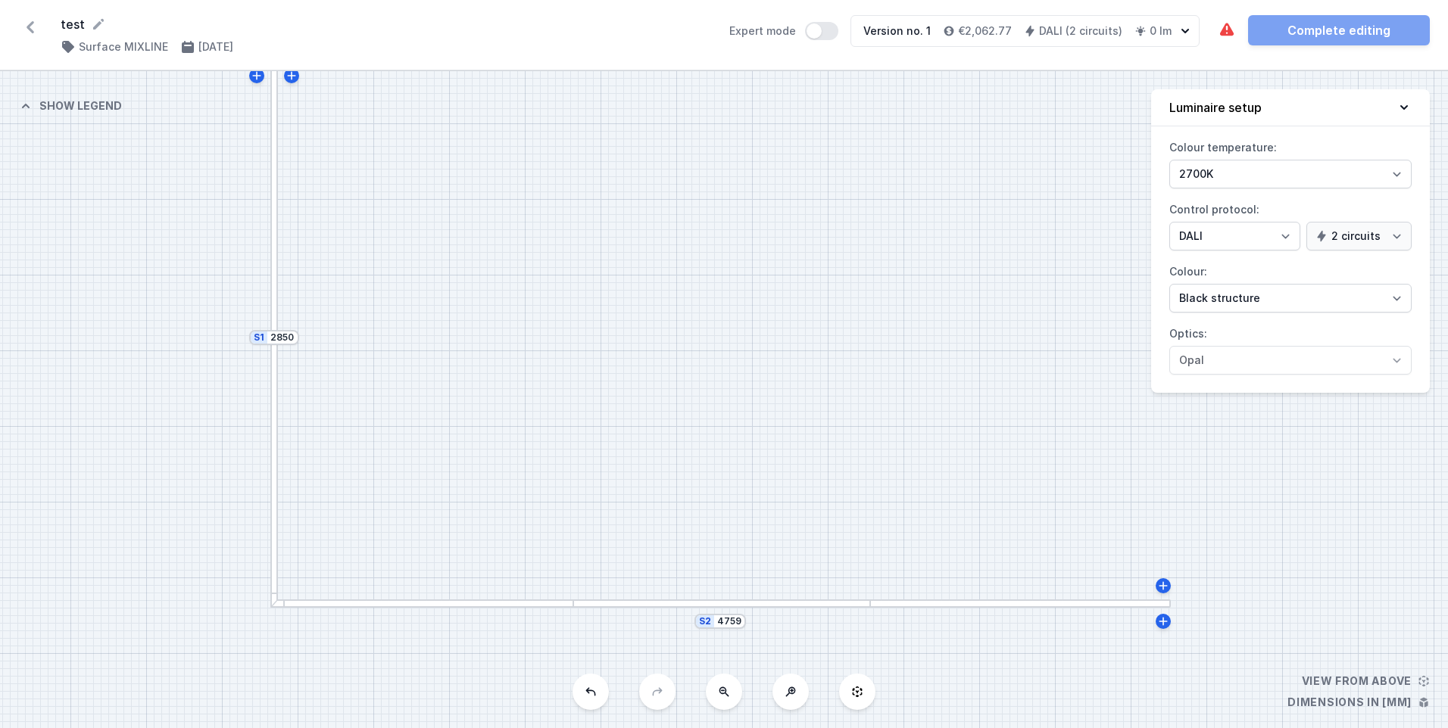
click at [24, 108] on icon at bounding box center [25, 105] width 15 height 15
click at [1170, 591] on div at bounding box center [1162, 585] width 15 height 15
click at [1055, 394] on div "S2 4759 S1 2850" at bounding box center [724, 399] width 1448 height 657
click at [1403, 108] on icon at bounding box center [1404, 107] width 8 height 5
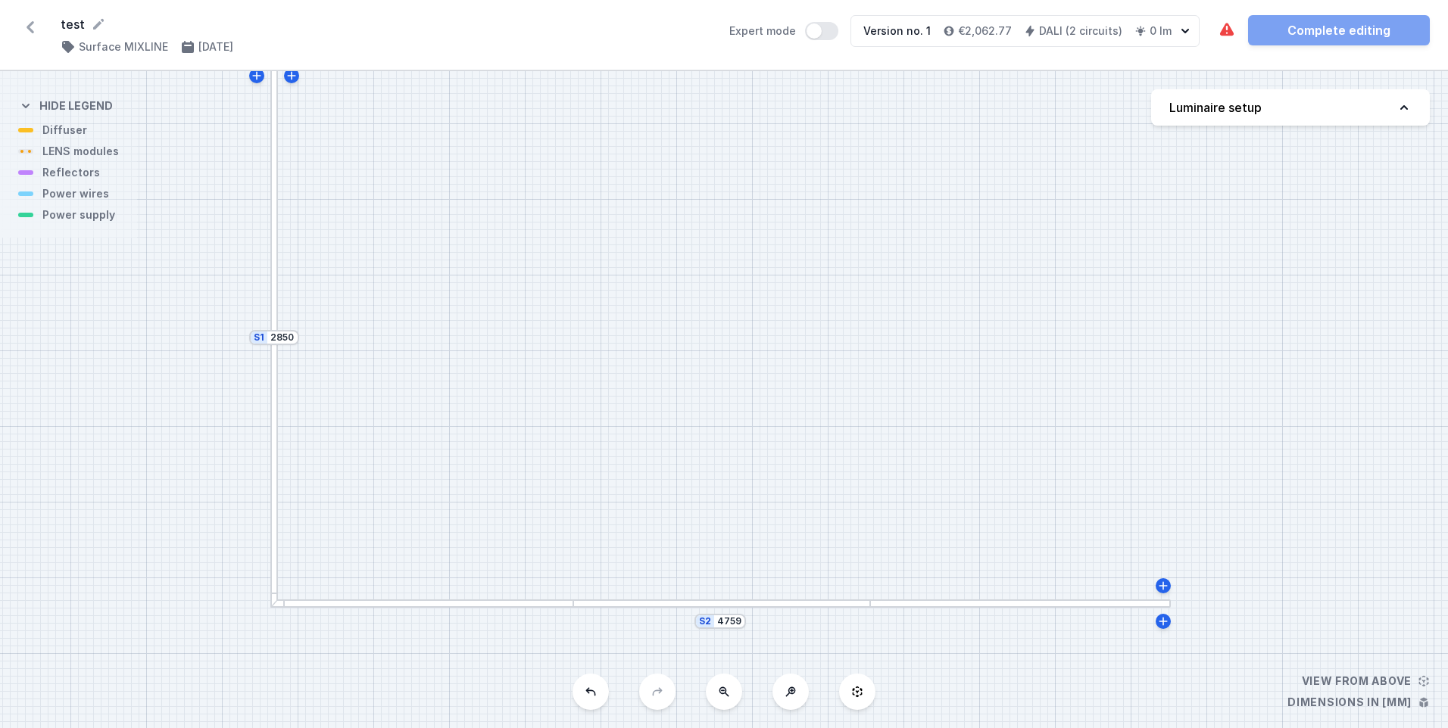
click at [84, 179] on div "S2 4759 S1 2850" at bounding box center [724, 399] width 1448 height 657
drag, startPoint x: 69, startPoint y: 178, endPoint x: 148, endPoint y: 198, distance: 81.3
click at [148, 198] on div "S2 4759 S1 2850" at bounding box center [724, 399] width 1448 height 657
click at [1319, 17] on div "The required parts have not been added. The luminous element has not been added…" at bounding box center [1323, 30] width 212 height 30
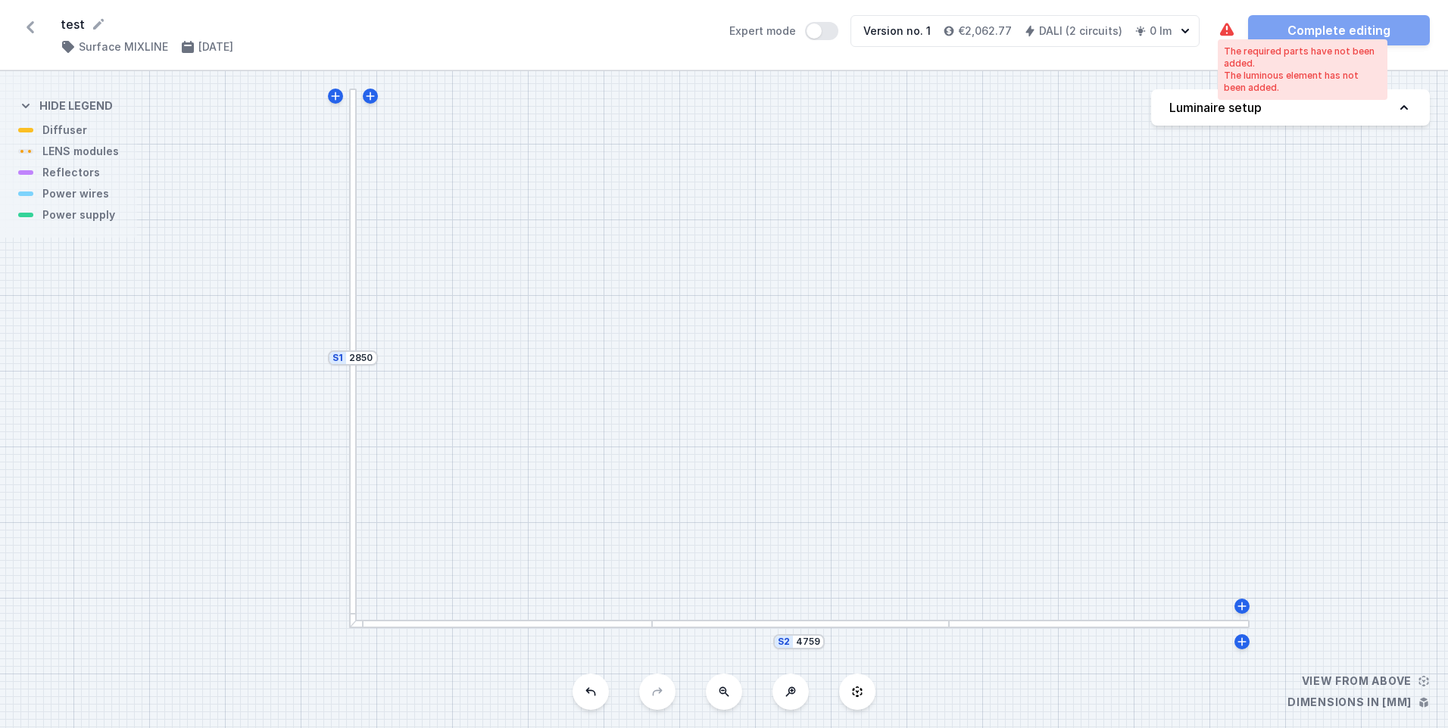
click at [1227, 27] on icon at bounding box center [1226, 30] width 18 height 18
click at [1287, 57] on div "test ( 11881 /v 1 ) Surface MIXLINE [DATE] Expert mode Version no. 1 €2,062.77 …" at bounding box center [724, 35] width 1448 height 70
click at [1226, 29] on icon at bounding box center [1226, 30] width 18 height 18
click at [1235, 64] on div "The required parts have not been added." at bounding box center [1301, 57] width 157 height 24
click at [664, 697] on div "S2 4759 S1 2850" at bounding box center [724, 399] width 1448 height 657
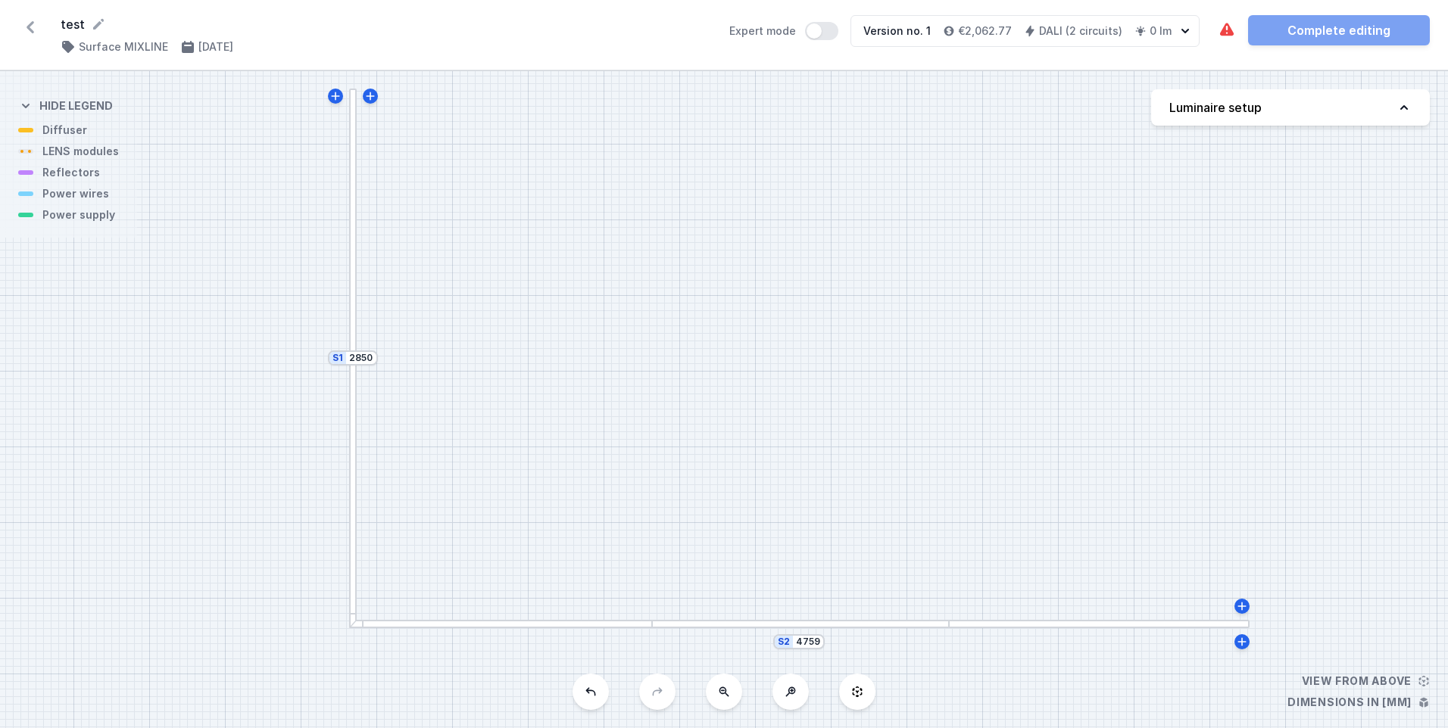
click at [629, 566] on div "S2 4759 S1 2850" at bounding box center [724, 399] width 1448 height 657
drag, startPoint x: 750, startPoint y: 550, endPoint x: 759, endPoint y: 550, distance: 9.1
click at [759, 550] on div "S2 4759 S1 2850" at bounding box center [724, 399] width 1448 height 657
click at [1253, 606] on icon at bounding box center [1251, 606] width 12 height 12
type input "4771"
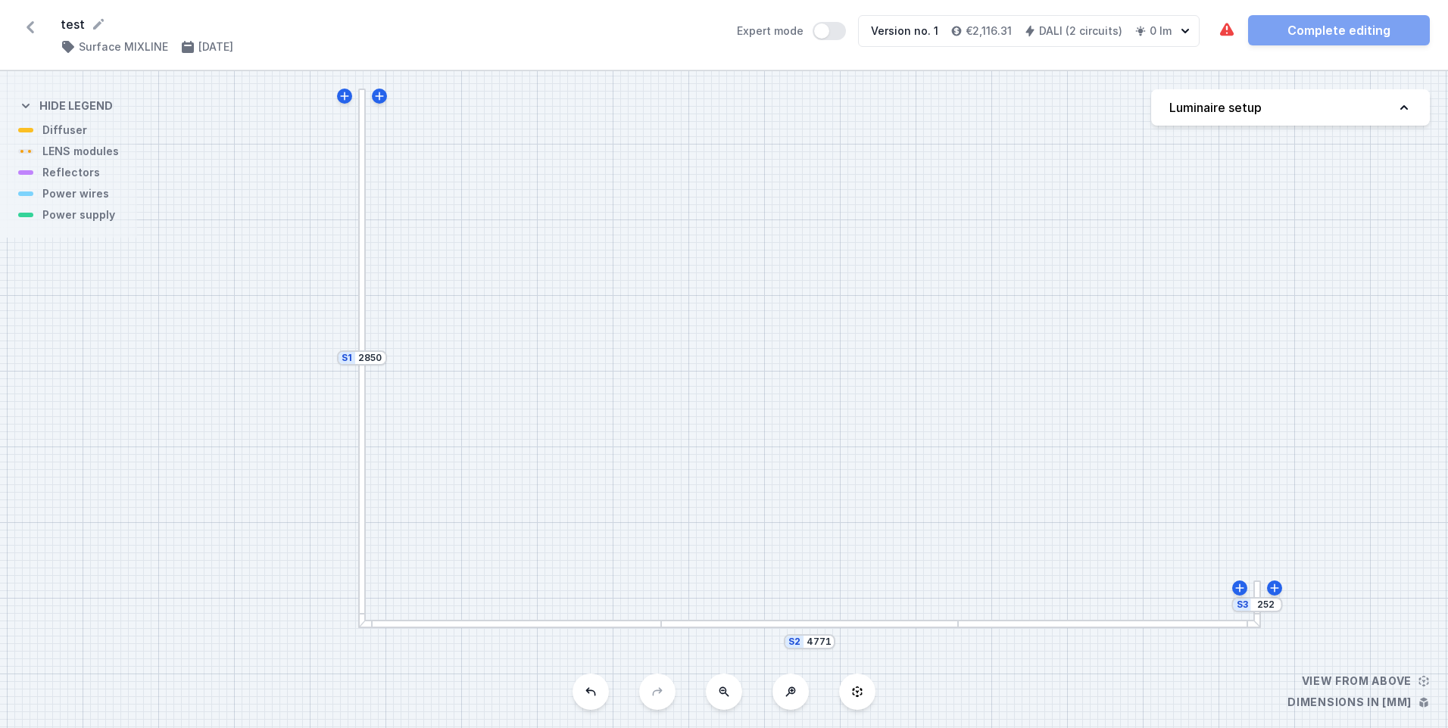
click at [1276, 644] on div "S3 252 S2 4771 S1 2850" at bounding box center [724, 399] width 1448 height 657
drag, startPoint x: 1195, startPoint y: 668, endPoint x: 1083, endPoint y: 679, distance: 112.6
click at [1193, 669] on div "S3 252 S2 4771 S1 2850" at bounding box center [724, 399] width 1448 height 657
drag, startPoint x: 67, startPoint y: 130, endPoint x: 151, endPoint y: 181, distance: 97.5
click at [151, 181] on div "S3 252 S2 4771 S1 2850" at bounding box center [724, 399] width 1448 height 657
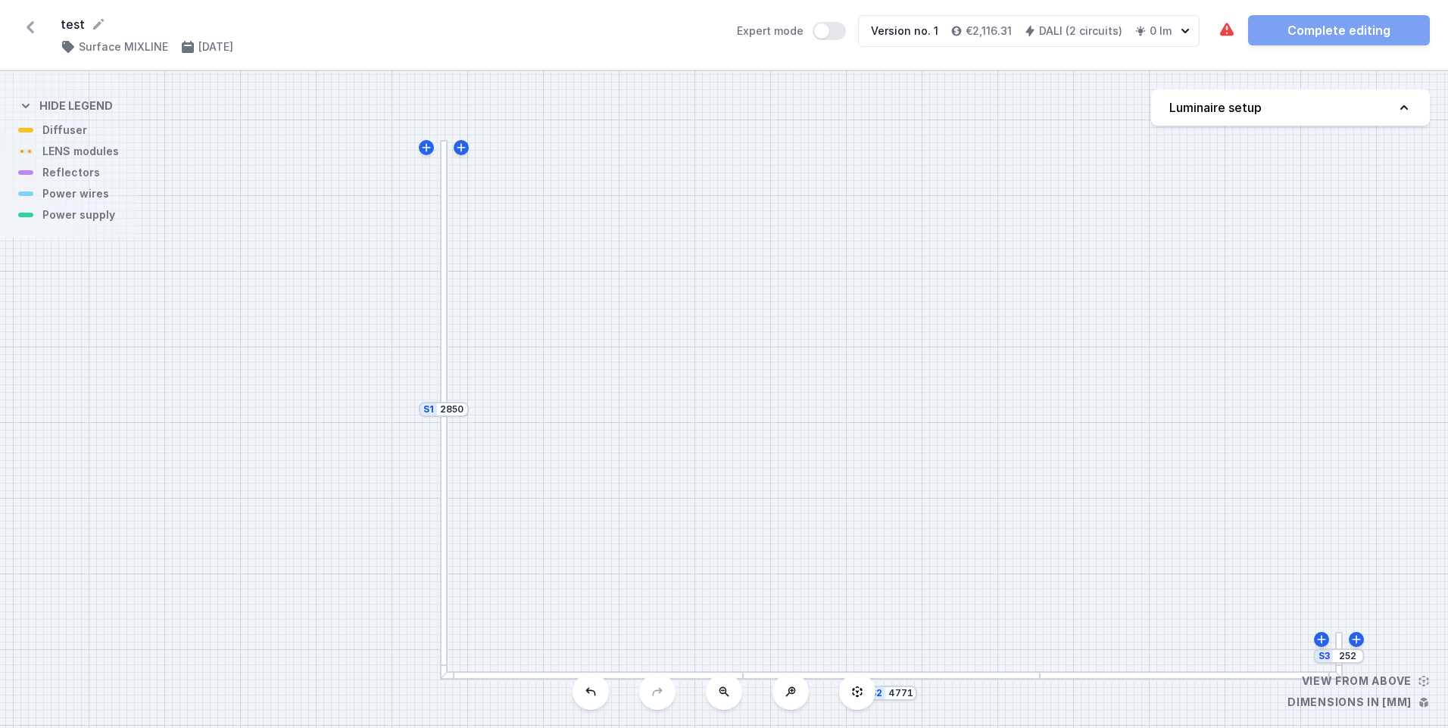
click at [441, 259] on div at bounding box center [444, 274] width 8 height 269
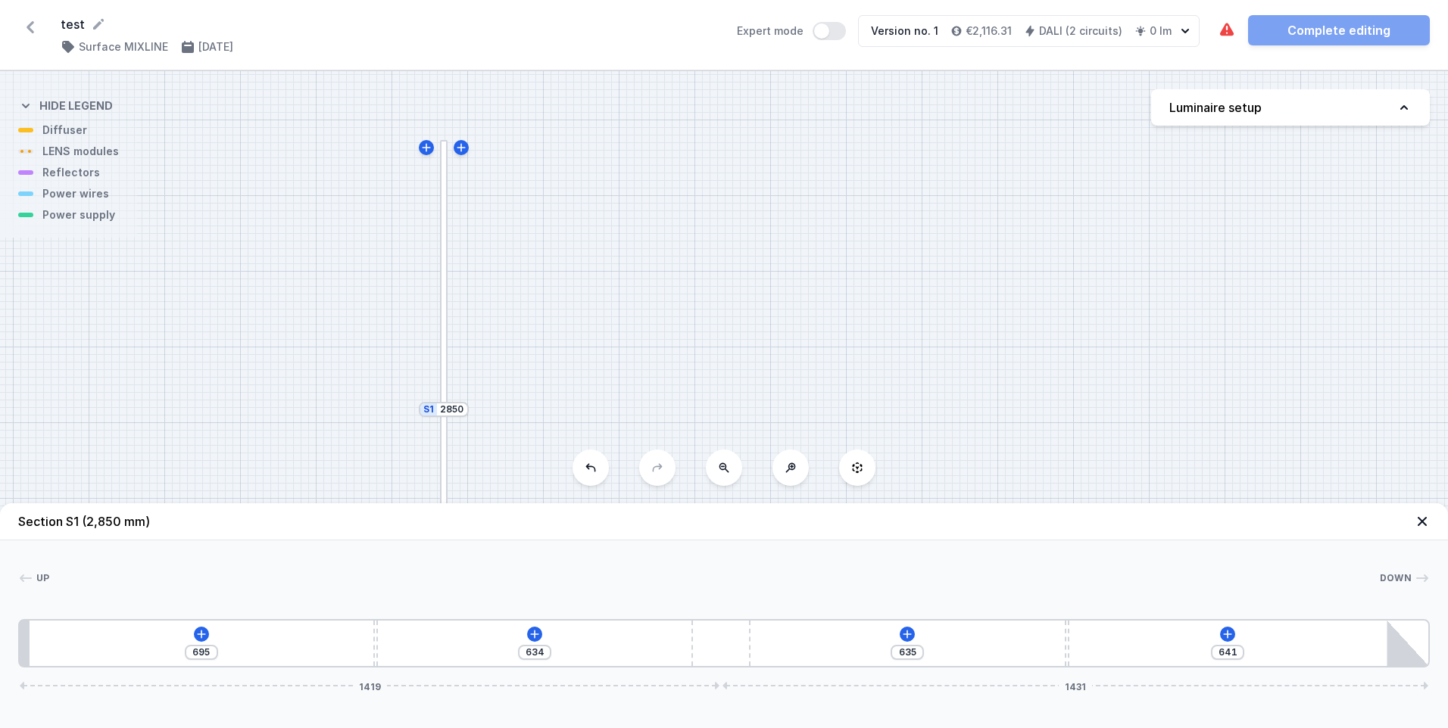
click at [523, 341] on div "S3 252 S2 4771 S1 2850" at bounding box center [724, 399] width 1448 height 657
drag, startPoint x: 529, startPoint y: 631, endPoint x: 466, endPoint y: 291, distance: 345.1
click at [466, 291] on div "S3 252 S2 4771 S1 2850 Section S1 (2,850 mm) Up Down 1 2 3 2 4 695 634 635 641 …" at bounding box center [724, 399] width 1448 height 657
click at [1420, 522] on icon at bounding box center [1421, 521] width 15 height 15
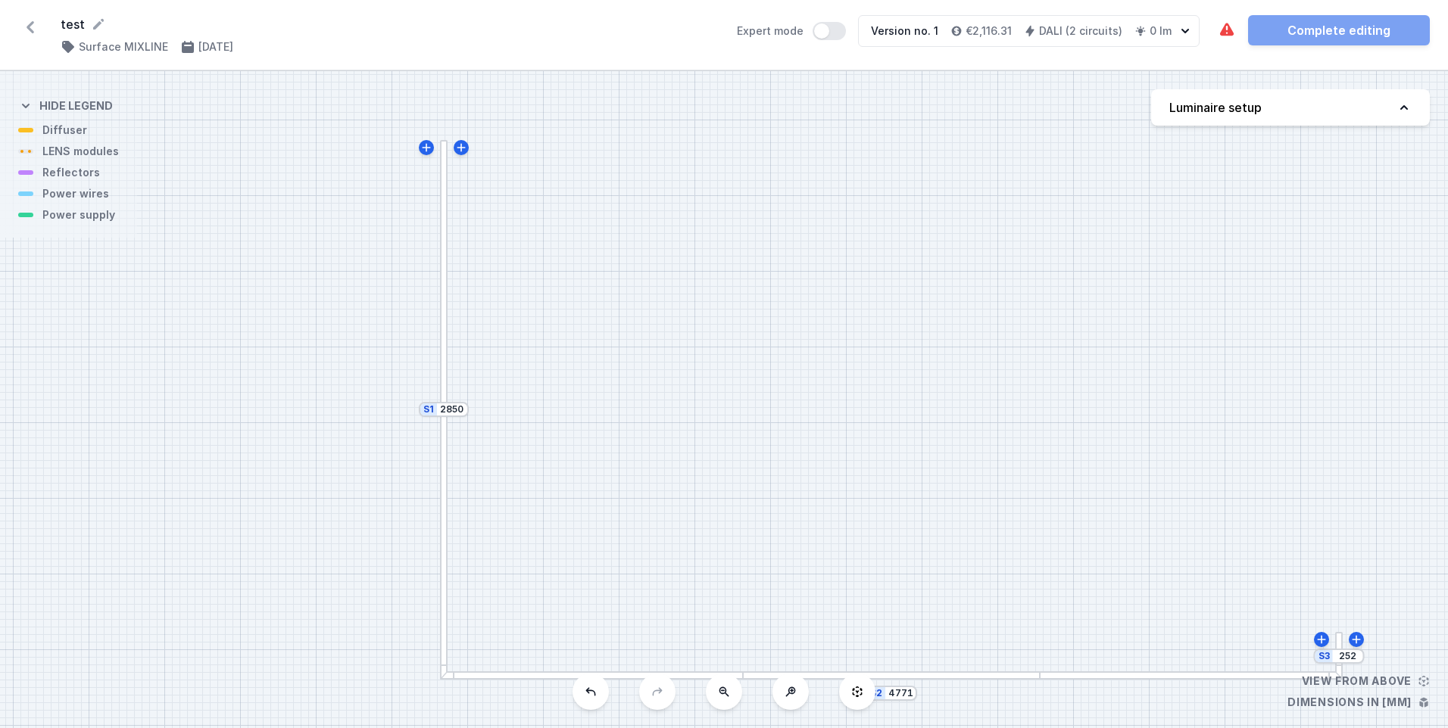
click at [860, 690] on icon at bounding box center [857, 692] width 10 height 11
